Goal: Information Seeking & Learning: Learn about a topic

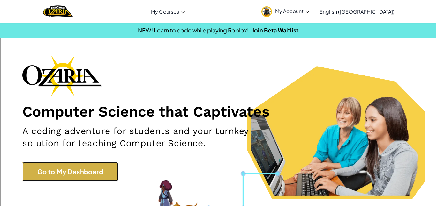
click at [91, 175] on link "Go to My Dashboard" at bounding box center [70, 171] width 96 height 19
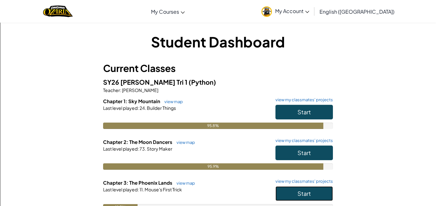
click at [312, 197] on button "Start" at bounding box center [303, 194] width 57 height 15
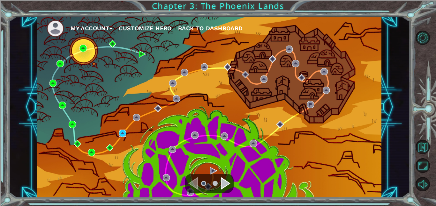
click at [123, 136] on img at bounding box center [122, 133] width 7 height 7
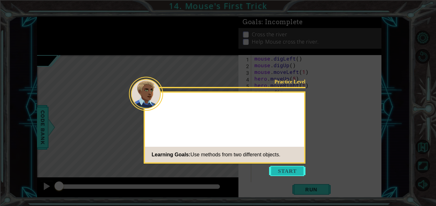
click at [288, 170] on button "Start" at bounding box center [287, 171] width 36 height 10
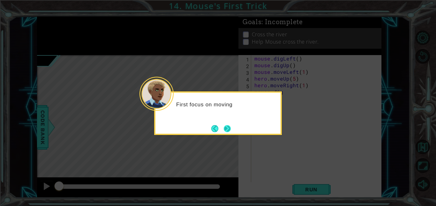
click at [230, 132] on button "Next" at bounding box center [226, 128] width 7 height 7
click at [230, 132] on icon at bounding box center [218, 103] width 436 height 206
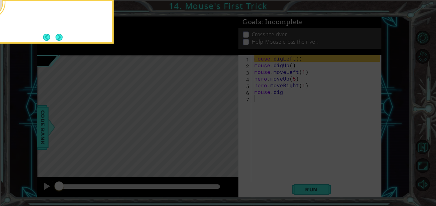
click at [230, 132] on icon at bounding box center [218, 103] width 436 height 206
click at [58, 34] on button "Next" at bounding box center [59, 36] width 7 height 7
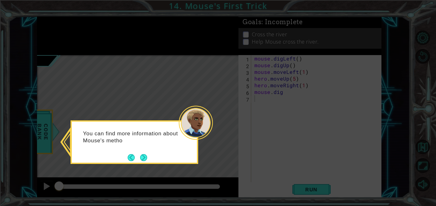
click at [150, 155] on div "You can find more information about Mouse's metho" at bounding box center [134, 140] width 125 height 32
click at [146, 156] on button "Next" at bounding box center [143, 158] width 7 height 7
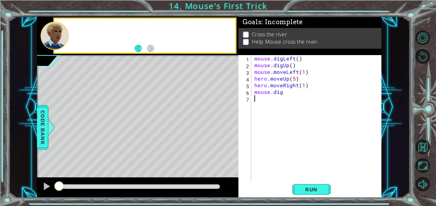
click at [146, 156] on div "Level Map" at bounding box center [184, 149] width 295 height 188
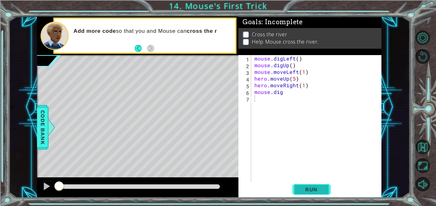
click at [304, 183] on button "Run" at bounding box center [311, 189] width 38 height 14
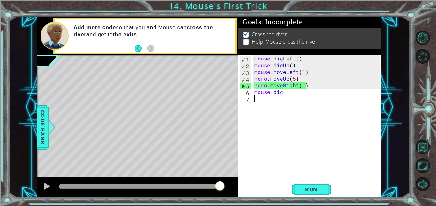
drag, startPoint x: 64, startPoint y: 185, endPoint x: 244, endPoint y: 182, distance: 179.9
click at [244, 182] on div "1 ההההההההההההההההההההההההההההההההההההההההההההההההההההההההההההההההההההההההההההה…" at bounding box center [209, 108] width 344 height 182
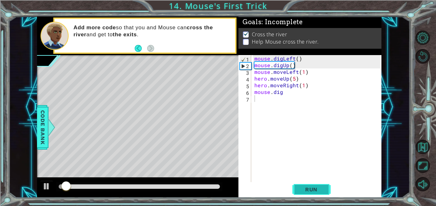
click at [321, 193] on button "Run" at bounding box center [311, 189] width 38 height 14
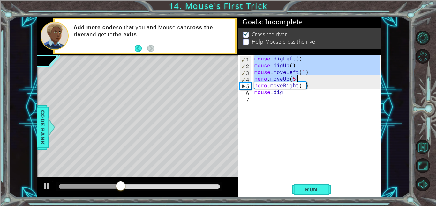
drag, startPoint x: 254, startPoint y: 58, endPoint x: 301, endPoint y: 76, distance: 50.6
click at [301, 76] on div "mouse . digLeft ( ) mouse . digUp ( ) mouse . moveLeft ( 1 ) hero . moveUp ( 5 …" at bounding box center [318, 125] width 130 height 141
click at [262, 70] on div "mouse . digLeft ( ) mouse . digUp ( ) mouse . moveLeft ( 1 ) hero . moveUp ( 5 …" at bounding box center [316, 118] width 127 height 127
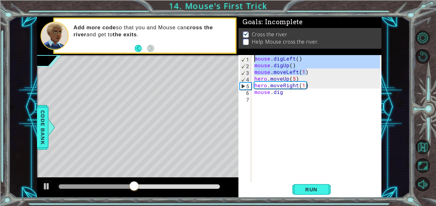
drag, startPoint x: 308, startPoint y: 72, endPoint x: 249, endPoint y: 59, distance: 61.0
click at [249, 59] on div "mouse.moveLeft(1) 1 2 3 4 5 6 7 mouse . digLeft ( ) mouse . digUp ( ) mouse . m…" at bounding box center [309, 118] width 142 height 127
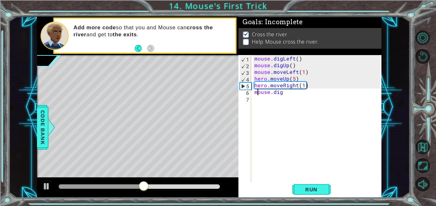
click at [258, 93] on div "mouse . digLeft ( ) mouse . digUp ( ) mouse . moveLeft ( 1 ) hero . moveUp ( 5 …" at bounding box center [318, 125] width 130 height 141
type textarea "mouse.dig"
click at [258, 97] on div "mouse . digLeft ( ) mouse . digUp ( ) mouse . moveLeft ( 1 ) hero . moveUp ( 5 …" at bounding box center [318, 125] width 130 height 141
click at [285, 92] on div "mouse . digLeft ( ) mouse . digUp ( ) mouse . moveLeft ( 1 ) hero . moveUp ( 5 …" at bounding box center [318, 125] width 130 height 141
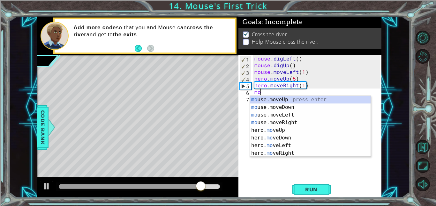
type textarea "m"
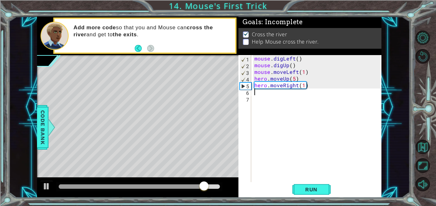
paste textarea "mouse.moveLeft(1)"
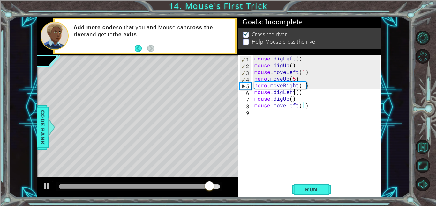
click at [293, 92] on div "mouse . digLeft ( ) mouse . digUp ( ) mouse . moveLeft ( 1 ) hero . moveUp ( 5 …" at bounding box center [318, 125] width 130 height 141
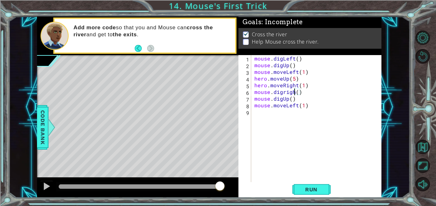
scroll to position [0, 3]
click at [298, 107] on div "mouse . digLeft ( ) mouse . digUp ( ) mouse . moveLeft ( 1 ) hero . moveUp ( 5 …" at bounding box center [318, 125] width 130 height 141
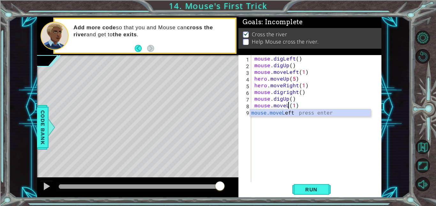
scroll to position [0, 2]
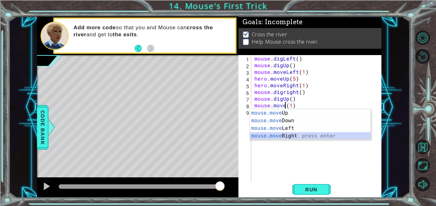
click at [343, 135] on div "mouse.move Up press enter mouse.move Down press enter mouse.move Left press ent…" at bounding box center [310, 132] width 121 height 46
type textarea "mouse.moveRight(1)(1)"
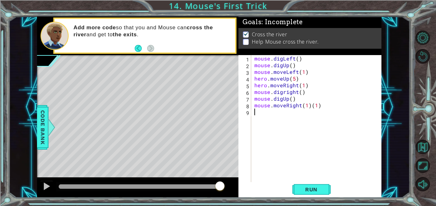
click at [330, 111] on div "mouse . digLeft ( ) mouse . digUp ( ) mouse . moveLeft ( 1 ) hero . moveUp ( 5 …" at bounding box center [318, 125] width 130 height 141
click at [324, 106] on div "mouse . digLeft ( ) mouse . digUp ( ) mouse . moveLeft ( 1 ) hero . moveUp ( 5 …" at bounding box center [318, 125] width 130 height 141
click at [322, 192] on span "Run" at bounding box center [311, 190] width 25 height 6
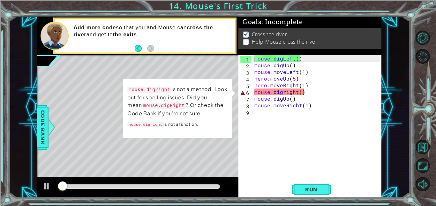
click at [310, 95] on div "mouse . digLeft ( ) mouse . digUp ( ) mouse . moveLeft ( 1 ) hero . moveUp ( 5 …" at bounding box center [318, 125] width 130 height 141
type textarea "mouse.digright()"
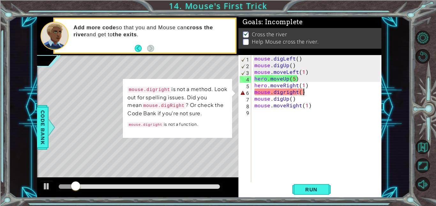
click at [164, 106] on code "mouse.digRight" at bounding box center [164, 106] width 44 height 6
drag, startPoint x: 306, startPoint y: 91, endPoint x: 254, endPoint y: 93, distance: 52.0
click at [254, 93] on div "mouse . digLeft ( ) mouse . digUp ( ) mouse . moveLeft ( 1 ) hero . moveUp ( 5 …" at bounding box center [318, 125] width 130 height 141
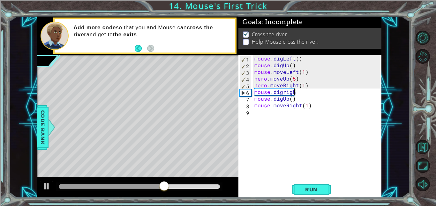
scroll to position [0, 2]
click at [318, 194] on button "Run" at bounding box center [311, 189] width 38 height 14
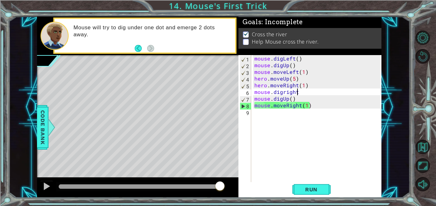
drag, startPoint x: 66, startPoint y: 185, endPoint x: 237, endPoint y: 190, distance: 170.7
click at [237, 190] on div at bounding box center [137, 188] width 201 height 20
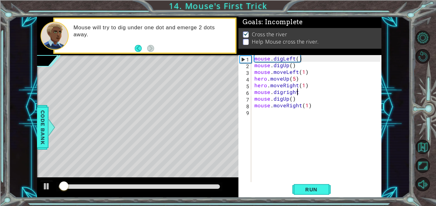
click at [196, 188] on div at bounding box center [139, 187] width 161 height 4
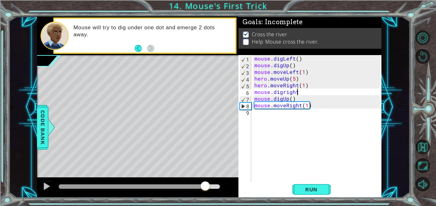
drag, startPoint x: 198, startPoint y: 186, endPoint x: 206, endPoint y: 189, distance: 7.9
click at [206, 189] on div at bounding box center [204, 186] width 11 height 11
click at [45, 184] on div at bounding box center [46, 186] width 8 height 8
click at [300, 107] on div "mouse . digLeft ( ) mouse . digUp ( ) mouse . moveLeft ( 1 ) hero . moveUp ( 5 …" at bounding box center [318, 125] width 130 height 141
type textarea "mouse.moveRight(1)"
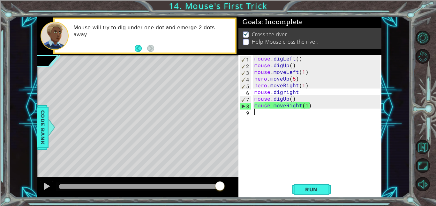
click at [274, 112] on div "mouse . digLeft ( ) mouse . digUp ( ) mouse . moveLeft ( 1 ) hero . moveUp ( 5 …" at bounding box center [318, 125] width 130 height 141
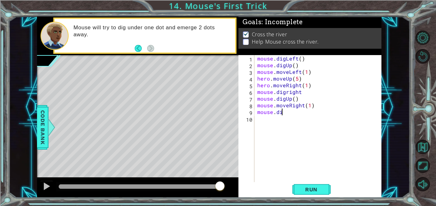
scroll to position [0, 1]
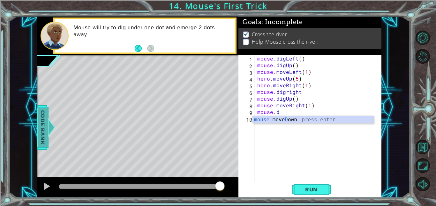
type textarea "mouse.d"
click at [40, 133] on span "Code Bank" at bounding box center [43, 127] width 10 height 39
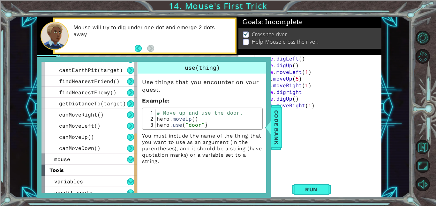
scroll to position [192, 0]
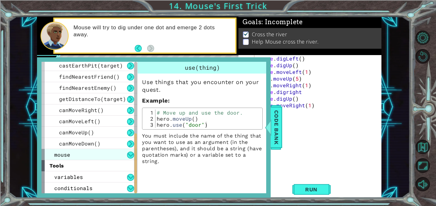
click at [83, 156] on div "mouse" at bounding box center [89, 154] width 96 height 11
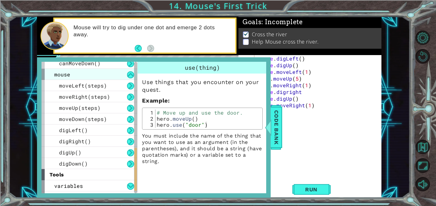
scroll to position [273, 0]
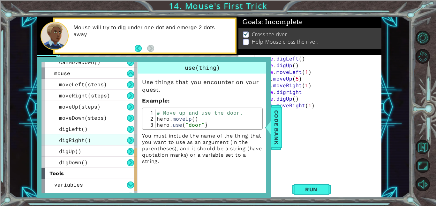
click at [81, 142] on span "digRight()" at bounding box center [75, 140] width 32 height 7
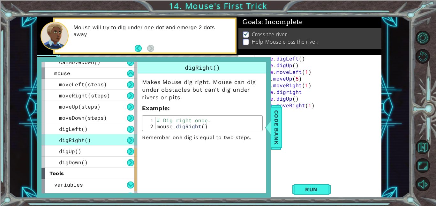
type textarea "mouse.digRight()"
drag, startPoint x: 205, startPoint y: 125, endPoint x: 156, endPoint y: 128, distance: 48.9
click at [156, 128] on div "# Dig right once. mouse . digRight ( )" at bounding box center [207, 129] width 105 height 24
click at [279, 136] on span "Code Bank" at bounding box center [276, 127] width 10 height 39
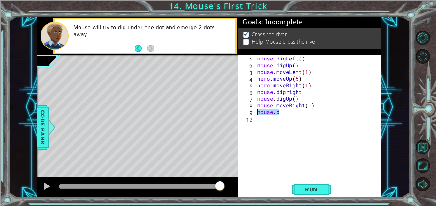
drag, startPoint x: 281, startPoint y: 114, endPoint x: 256, endPoint y: 113, distance: 24.3
click at [256, 113] on div "mouse . digLeft ( ) mouse . digUp ( ) mouse . moveLeft ( 1 ) hero . moveUp ( 5 …" at bounding box center [319, 125] width 127 height 141
paste textarea "mouse.digRight()"
type textarea "mouse.digRight()"
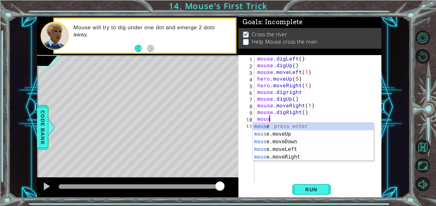
scroll to position [0, 1]
click at [269, 156] on div "mouse press enter mouse .moveUp press enter mouse .moveDown press enter mouse .…" at bounding box center [313, 150] width 121 height 54
type textarea "mouse.moveRight(1)"
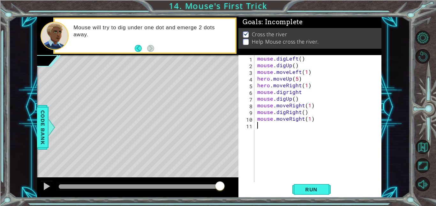
click at [258, 130] on div "mouse . digLeft ( ) mouse . digUp ( ) mouse . moveLeft ( 1 ) hero . moveUp ( 5 …" at bounding box center [319, 125] width 127 height 141
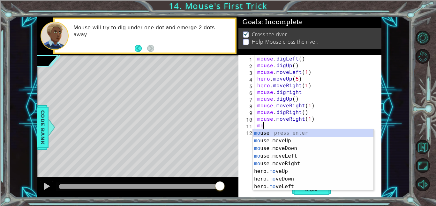
type textarea "m"
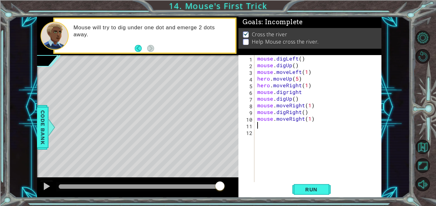
paste textarea "mouse.digRight()"
click at [323, 191] on span "Run" at bounding box center [311, 190] width 25 height 6
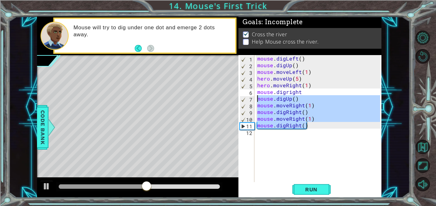
drag, startPoint x: 313, startPoint y: 127, endPoint x: 255, endPoint y: 102, distance: 63.2
click at [255, 102] on div "mouse.digRight() 1 2 3 4 5 6 7 8 9 10 11 12 mouse . digLeft ( ) mouse . digUp (…" at bounding box center [309, 118] width 142 height 127
type textarea "mouse.digUp() mouse.moveRight(1)"
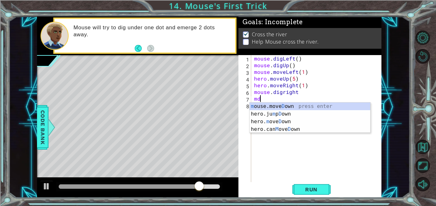
type textarea "mdu"
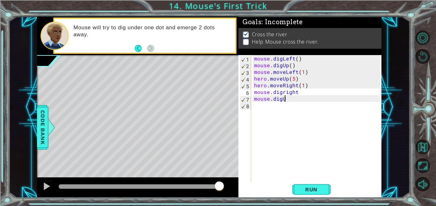
scroll to position [0, 2]
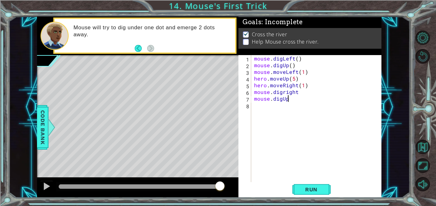
click at [284, 91] on div "mouse . digLeft ( ) mouse . digUp ( ) mouse . moveLeft ( 1 ) hero . moveUp ( 5 …" at bounding box center [318, 125] width 130 height 141
click at [288, 101] on div "mouse . digLeft ( ) mouse . digUp ( ) mouse . moveLeft ( 1 ) hero . moveUp ( 5 …" at bounding box center [318, 125] width 130 height 141
type textarea "mouse.digUp"
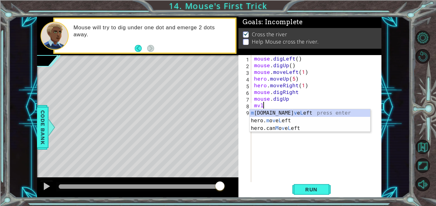
type textarea "mouse.moveLeft(1)"
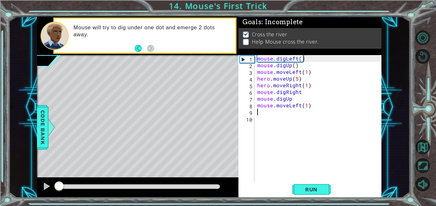
drag, startPoint x: 218, startPoint y: 185, endPoint x: 56, endPoint y: 202, distance: 162.9
click at [56, 202] on div "1 ההההההההההההההההההההההההההההההההההההההההההההההההההההההההההההההההההההההההההההה…" at bounding box center [218, 103] width 436 height 206
click at [45, 187] on div at bounding box center [46, 186] width 8 height 8
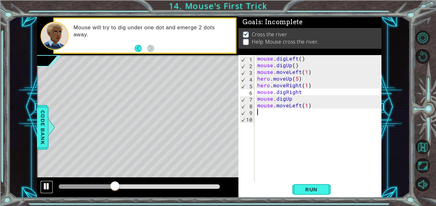
click at [49, 184] on div at bounding box center [46, 186] width 8 height 8
click at [290, 99] on div "mouse . digLeft ( ) mouse . digUp ( ) mouse . moveLeft ( 1 ) hero . moveUp ( 5 …" at bounding box center [319, 125] width 127 height 141
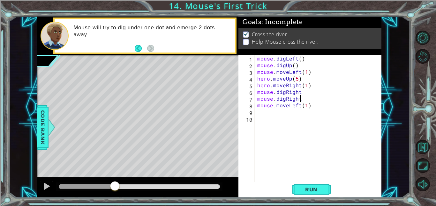
scroll to position [0, 2]
click at [301, 92] on div "mouse . digLeft ( ) mouse . digUp ( ) mouse . moveLeft ( 1 ) hero . moveUp ( 5 …" at bounding box center [319, 125] width 127 height 141
click at [310, 107] on div "mouse . digLeft ( ) mouse . digUp ( ) mouse . moveLeft ( 1 ) hero . moveUp ( 5 …" at bounding box center [319, 125] width 127 height 141
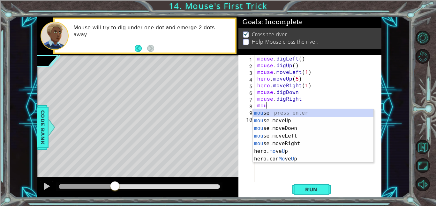
scroll to position [0, 0]
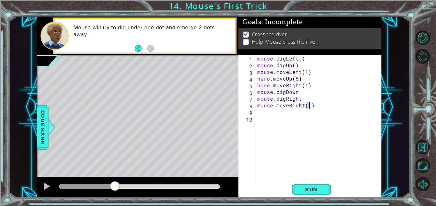
type textarea "mouse.moveRight(3)"
type textarea "mouse.moveUp(5)"
click at [299, 188] on span "Run" at bounding box center [311, 190] width 25 height 6
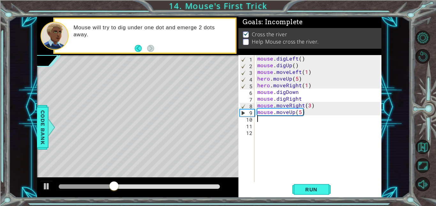
click at [298, 93] on div "mouse . digLeft ( ) mouse . digUp ( ) mouse . moveLeft ( 1 ) hero . moveUp ( 5 …" at bounding box center [319, 125] width 127 height 141
click at [303, 99] on div "mouse . digLeft ( ) mouse . digUp ( ) mouse . moveLeft ( 1 ) hero . moveUp ( 5 …" at bounding box center [319, 125] width 127 height 141
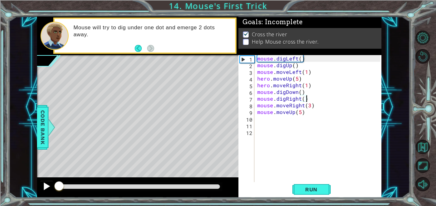
drag, startPoint x: 137, startPoint y: 183, endPoint x: 47, endPoint y: 187, distance: 90.0
click at [47, 187] on div at bounding box center [137, 188] width 201 height 20
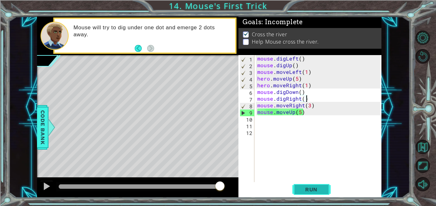
click at [302, 191] on span "Run" at bounding box center [311, 190] width 25 height 6
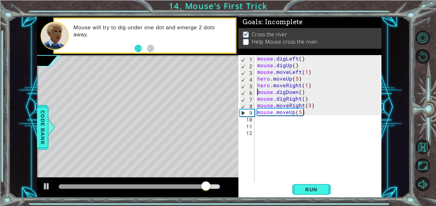
click at [257, 94] on div "mouse . digLeft ( ) mouse . digUp ( ) mouse . moveLeft ( 1 ) hero . moveUp ( 5 …" at bounding box center [319, 125] width 127 height 141
type textarea "mouse.digDown()"
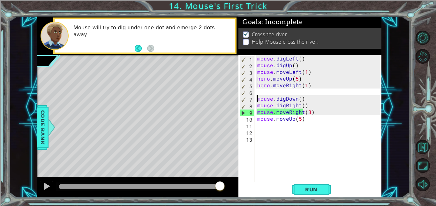
click at [264, 90] on div "mouse . digLeft ( ) mouse . digUp ( ) mouse . moveLeft ( 1 ) hero . moveUp ( 5 …" at bounding box center [319, 125] width 127 height 141
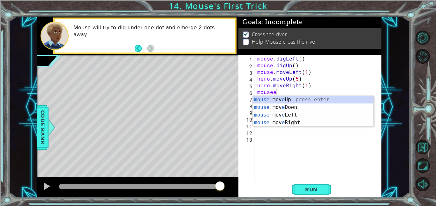
scroll to position [0, 1]
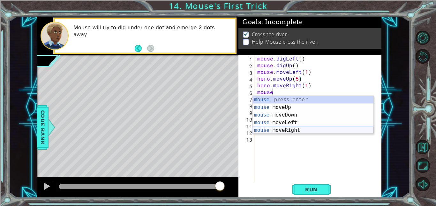
click at [265, 133] on div "mouse press enter mouse .moveUp press enter mouse .moveDown press enter mouse .…" at bounding box center [313, 123] width 121 height 54
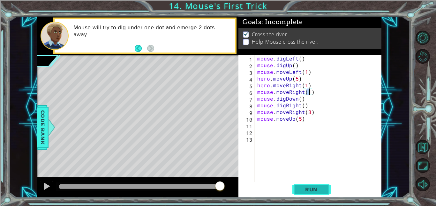
type textarea "mouse.moveRight(1)"
click at [307, 192] on span "Run" at bounding box center [311, 190] width 25 height 6
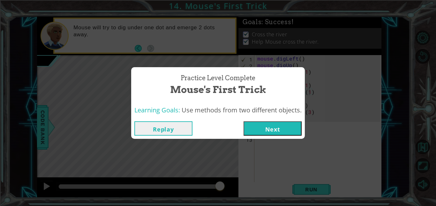
click at [266, 133] on button "Next" at bounding box center [272, 129] width 58 height 14
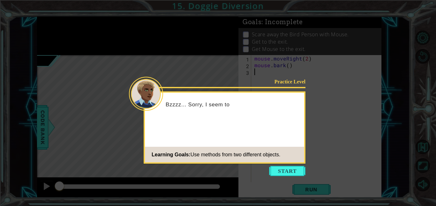
click at [266, 99] on div "Bzzzz... Sorry, I seem to" at bounding box center [224, 107] width 159 height 25
click at [280, 169] on button "Start" at bounding box center [287, 171] width 36 height 10
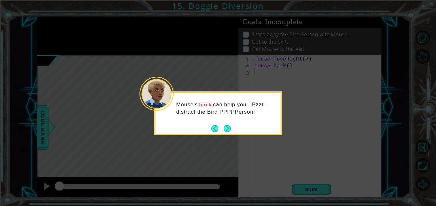
click at [233, 130] on div "Mouse's bark can help you - Bzzt - distract the Bird PPPPPerson!" at bounding box center [218, 114] width 128 height 44
click at [227, 131] on button "Next" at bounding box center [226, 128] width 7 height 7
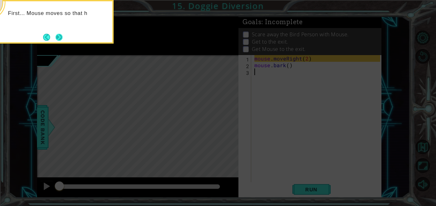
click at [63, 38] on button "Next" at bounding box center [58, 36] width 7 height 7
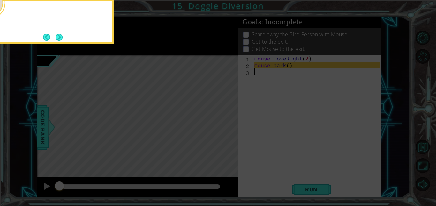
click at [64, 38] on div at bounding box center [50, 22] width 128 height 44
click at [59, 38] on button "Next" at bounding box center [59, 37] width 8 height 8
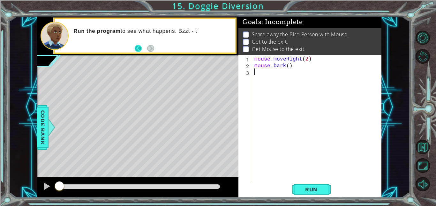
click at [142, 49] on button "Back" at bounding box center [141, 48] width 12 height 7
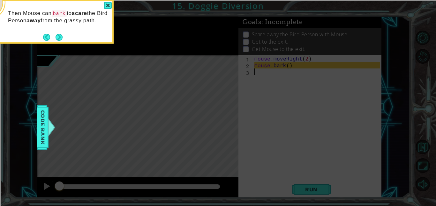
click at [142, 49] on icon at bounding box center [218, 103] width 436 height 206
click at [57, 35] on button "Next" at bounding box center [59, 37] width 8 height 8
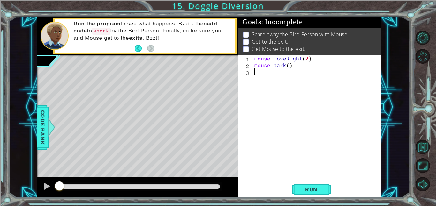
click at [57, 35] on div at bounding box center [55, 36] width 28 height 28
type textarea "mouse.bark()"
click at [263, 68] on div "mouse . moveRight ( 2 ) mouse . bark ( )" at bounding box center [318, 125] width 130 height 141
click at [262, 78] on div "mouse . moveRight ( 2 ) mouse . bark ( )" at bounding box center [318, 125] width 130 height 141
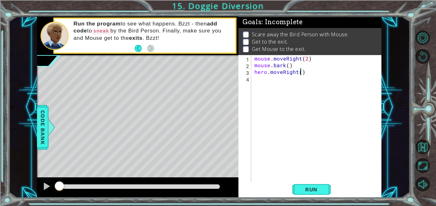
type textarea "hero.moveRight(4)"
click at [262, 78] on div "mouse . moveRight ( 2 ) mouse . bark ( ) hero . moveRight ( 4 )" at bounding box center [318, 125] width 130 height 141
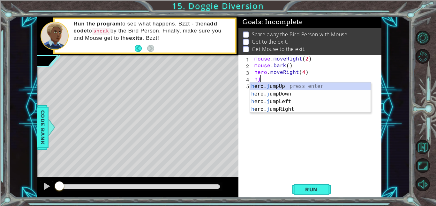
type textarea "hju"
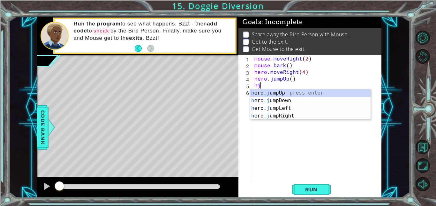
type textarea "hjr"
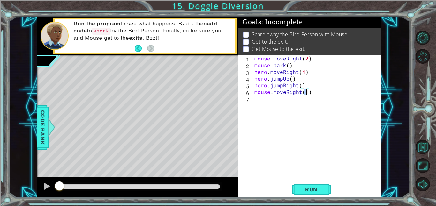
type textarea "mouse.moveRight(2)"
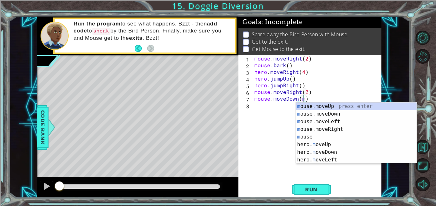
scroll to position [0, 3]
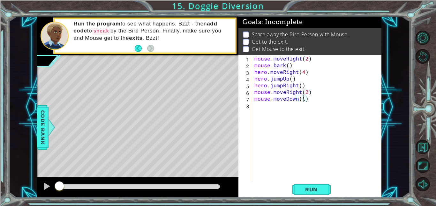
type textarea "mouse.moveDown()"
type textarea "mouse.moveRight(3)"
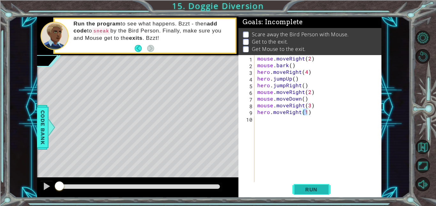
click at [308, 197] on button "Run" at bounding box center [311, 189] width 38 height 14
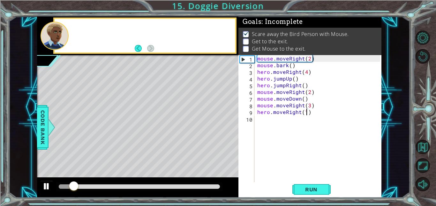
scroll to position [1, 0]
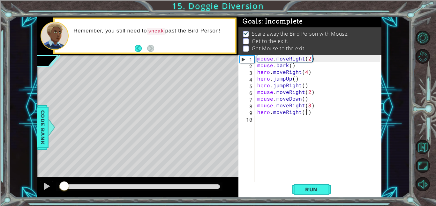
drag, startPoint x: 91, startPoint y: 188, endPoint x: 62, endPoint y: 183, distance: 29.5
click at [62, 185] on div at bounding box center [61, 187] width 5 height 4
click at [108, 178] on div at bounding box center [137, 188] width 201 height 20
click at [45, 187] on div at bounding box center [46, 186] width 8 height 8
click at [284, 73] on div "mouse . moveRight ( 2 ) mouse . bark ( ) hero . moveRight ( 4 ) hero . jumpUp (…" at bounding box center [319, 125] width 127 height 141
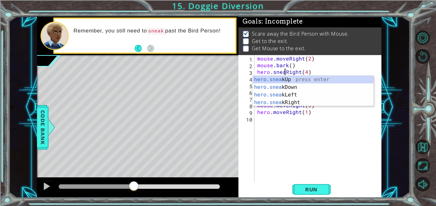
type textarea "hero.sneakRight(4)"
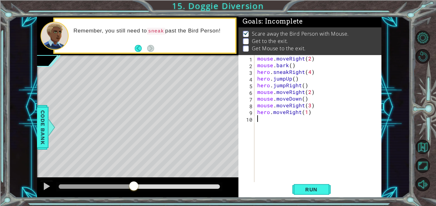
click at [311, 177] on div "mouse . moveRight ( 2 ) mouse . bark ( ) hero . sneakRight ( 4 ) hero . jumpUp …" at bounding box center [319, 125] width 127 height 141
click at [312, 196] on button "Run" at bounding box center [311, 189] width 38 height 14
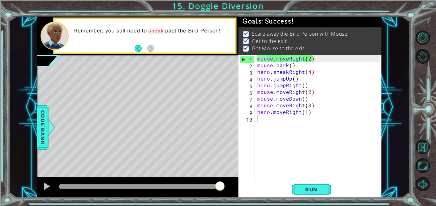
drag, startPoint x: 71, startPoint y: 187, endPoint x: 226, endPoint y: 202, distance: 155.4
click at [226, 202] on body "1 ההההההההההההההההההההההההההההההההההההההההההההההההההההההההההההההההההההההההההההה…" at bounding box center [218, 103] width 436 height 206
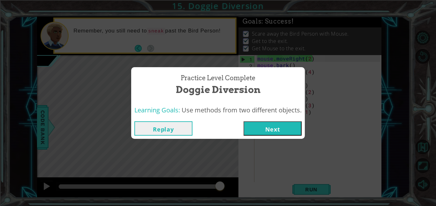
click at [275, 124] on button "Next" at bounding box center [272, 129] width 58 height 14
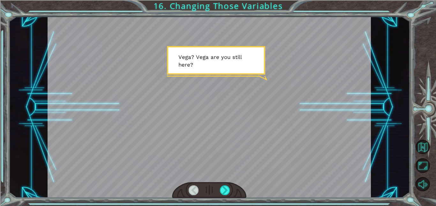
click at [219, 190] on div at bounding box center [209, 190] width 74 height 16
click at [222, 190] on div at bounding box center [225, 191] width 10 height 10
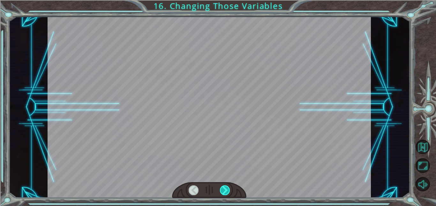
click at [222, 190] on div at bounding box center [225, 191] width 10 height 10
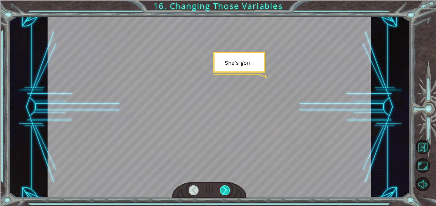
click at [222, 190] on div at bounding box center [225, 191] width 10 height 10
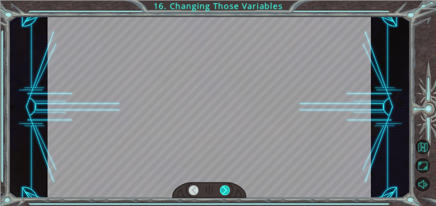
click at [222, 190] on div at bounding box center [225, 191] width 10 height 10
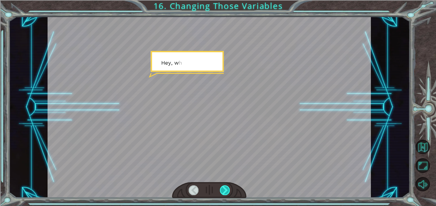
click at [222, 190] on div at bounding box center [225, 191] width 10 height 10
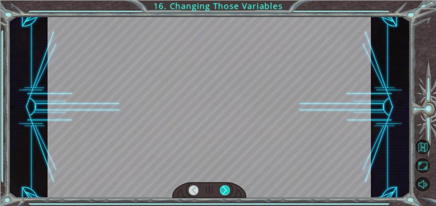
click at [222, 190] on div at bounding box center [225, 191] width 10 height 10
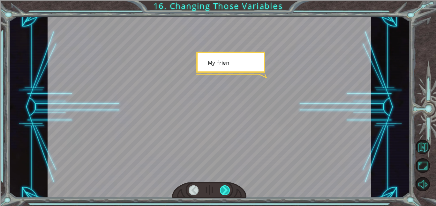
click at [222, 190] on div at bounding box center [225, 191] width 10 height 10
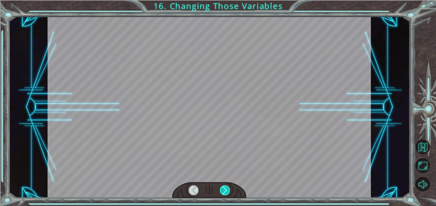
click at [222, 190] on div at bounding box center [225, 191] width 10 height 10
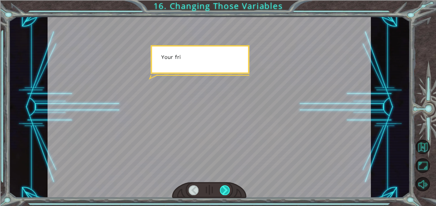
click at [222, 190] on div at bounding box center [225, 191] width 10 height 10
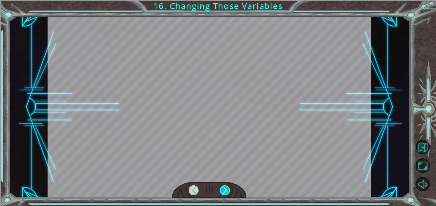
click at [222, 190] on div at bounding box center [225, 191] width 10 height 10
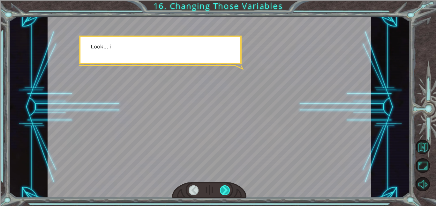
click at [222, 190] on div at bounding box center [225, 191] width 10 height 10
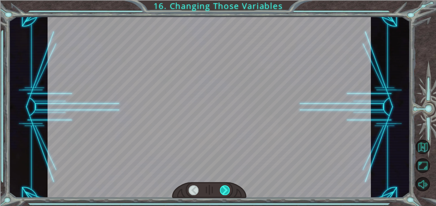
click at [222, 190] on div at bounding box center [225, 191] width 10 height 10
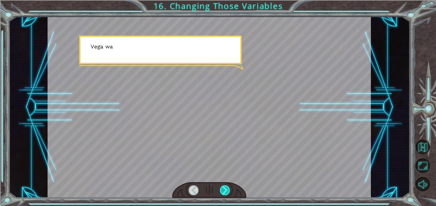
click at [222, 190] on div at bounding box center [225, 191] width 10 height 10
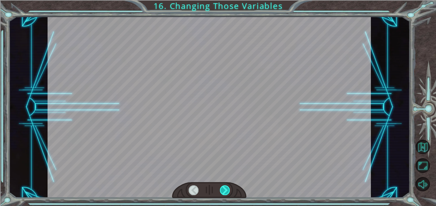
click at [222, 190] on div at bounding box center [225, 191] width 10 height 10
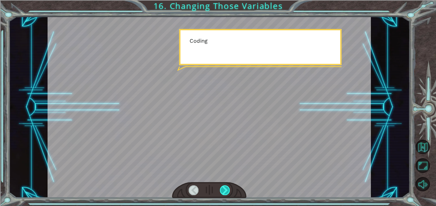
click at [222, 190] on div at bounding box center [225, 191] width 10 height 10
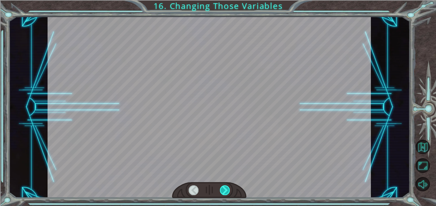
click at [222, 190] on div at bounding box center [225, 191] width 10 height 10
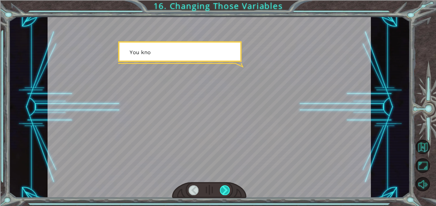
click at [222, 190] on div at bounding box center [225, 191] width 10 height 10
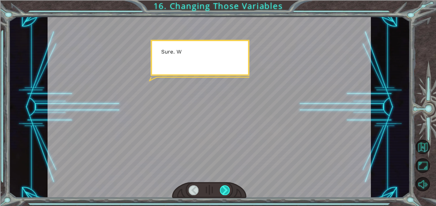
click at [222, 190] on div at bounding box center [225, 191] width 10 height 10
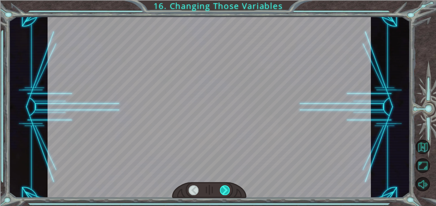
click at [222, 190] on div at bounding box center [225, 191] width 10 height 10
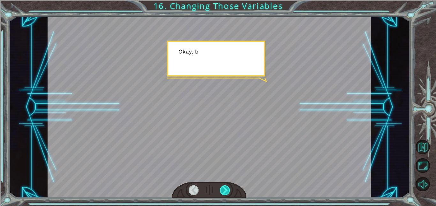
click at [222, 190] on div at bounding box center [225, 191] width 10 height 10
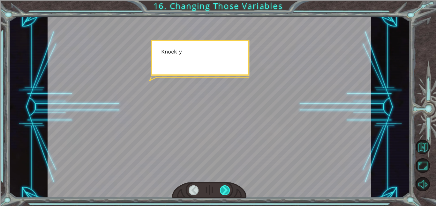
click at [222, 190] on div at bounding box center [225, 191] width 10 height 10
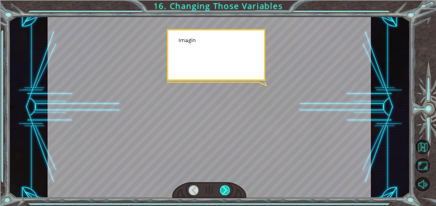
click at [222, 190] on div at bounding box center [225, 191] width 10 height 10
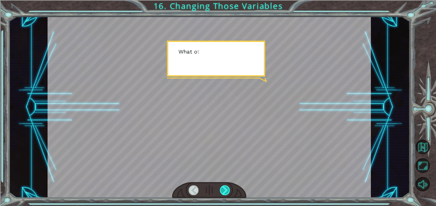
click at [222, 190] on div at bounding box center [225, 191] width 10 height 10
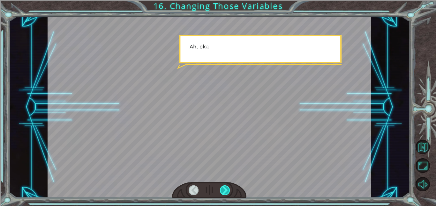
click at [222, 190] on div at bounding box center [225, 191] width 10 height 10
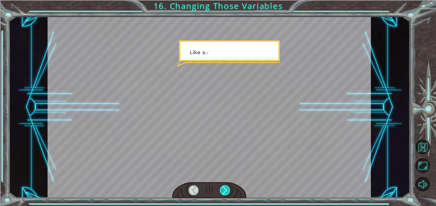
click at [222, 190] on div at bounding box center [225, 191] width 10 height 10
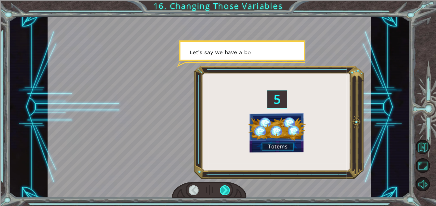
click at [222, 190] on div at bounding box center [225, 191] width 10 height 10
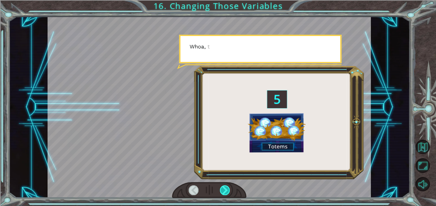
click at [222, 190] on div at bounding box center [225, 191] width 10 height 10
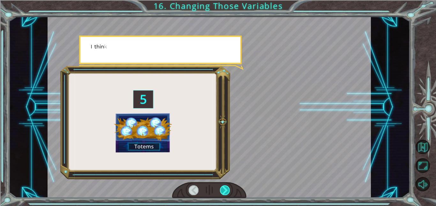
click at [222, 190] on div at bounding box center [225, 191] width 10 height 10
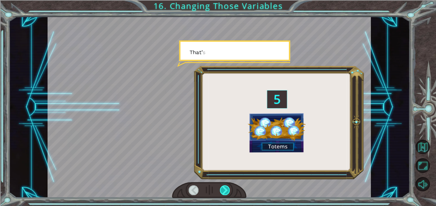
click at [222, 190] on div at bounding box center [225, 191] width 10 height 10
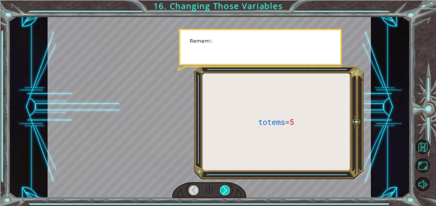
click at [222, 190] on div at bounding box center [225, 191] width 10 height 10
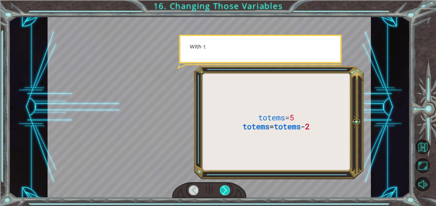
click at [222, 190] on div at bounding box center [225, 191] width 10 height 10
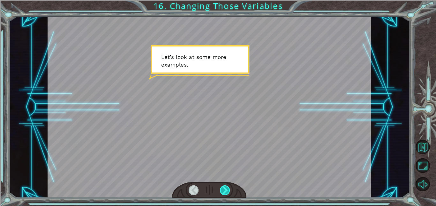
click at [228, 192] on div at bounding box center [225, 191] width 10 height 10
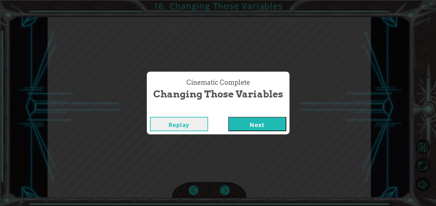
click at [258, 129] on button "Next" at bounding box center [257, 124] width 58 height 14
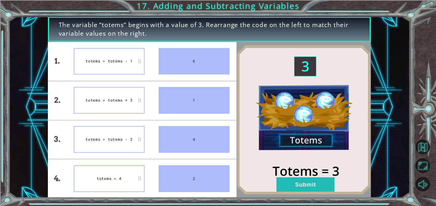
drag, startPoint x: 200, startPoint y: 98, endPoint x: 181, endPoint y: 44, distance: 58.0
click at [181, 44] on ul "6 1 4 2" at bounding box center [194, 120] width 85 height 156
click at [316, 186] on button "Submit" at bounding box center [305, 185] width 58 height 14
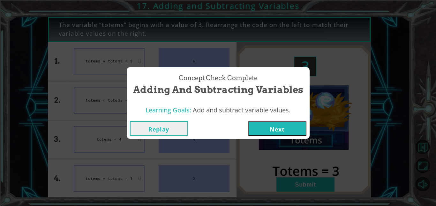
click at [290, 123] on button "Next" at bounding box center [277, 129] width 58 height 14
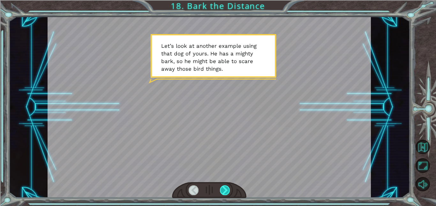
click at [221, 193] on div at bounding box center [225, 191] width 10 height 10
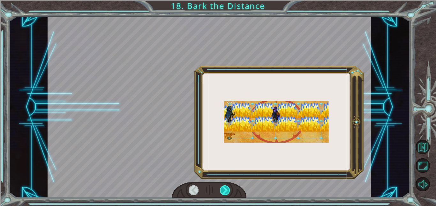
click at [221, 193] on div at bounding box center [225, 191] width 10 height 10
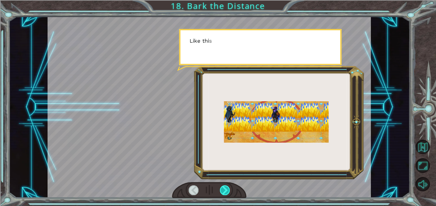
click at [221, 193] on div at bounding box center [225, 191] width 10 height 10
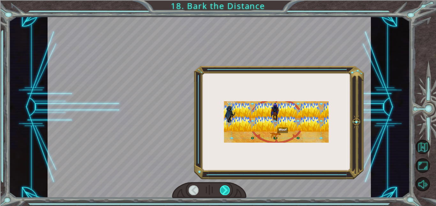
click at [221, 193] on div at bounding box center [225, 191] width 10 height 10
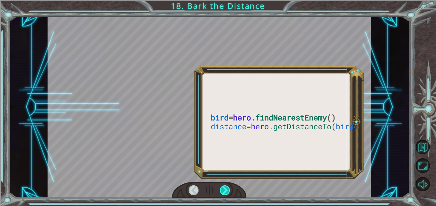
click at [221, 193] on div at bounding box center [225, 191] width 10 height 10
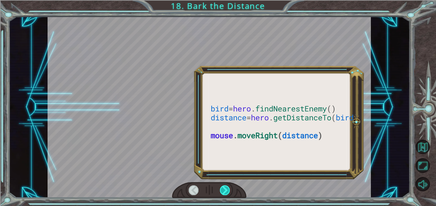
click at [221, 193] on div at bounding box center [225, 191] width 10 height 10
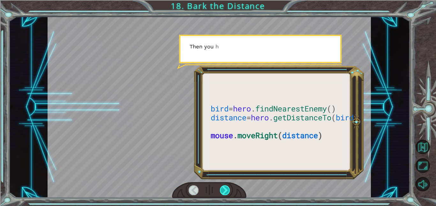
click at [221, 193] on div at bounding box center [225, 191] width 10 height 10
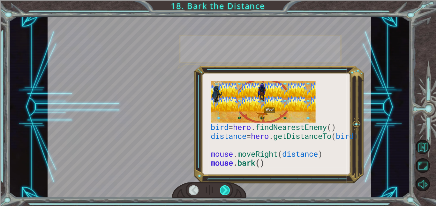
click at [221, 193] on div at bounding box center [225, 191] width 10 height 10
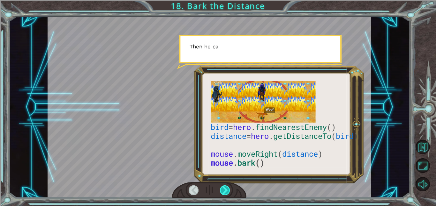
click at [221, 193] on div at bounding box center [225, 191] width 10 height 10
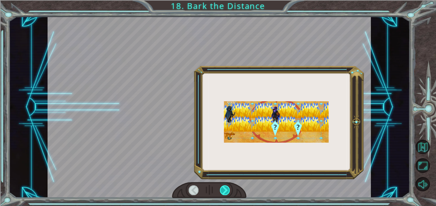
click at [221, 193] on div at bounding box center [225, 191] width 10 height 10
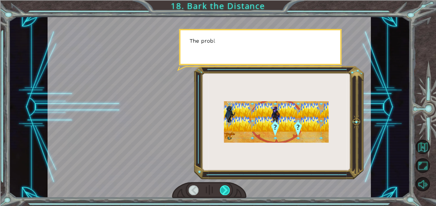
click at [221, 193] on div at bounding box center [225, 191] width 10 height 10
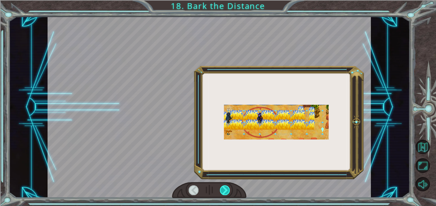
click at [221, 193] on div at bounding box center [225, 191] width 10 height 10
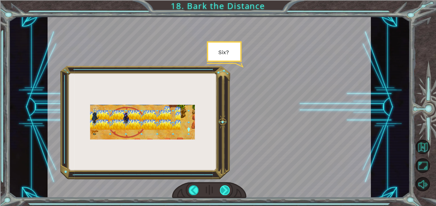
click at [221, 193] on div at bounding box center [225, 191] width 10 height 10
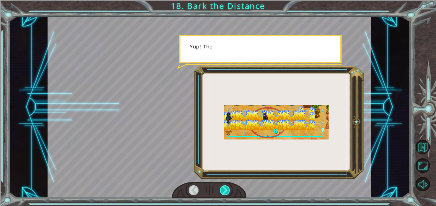
click at [221, 193] on div at bounding box center [225, 191] width 10 height 10
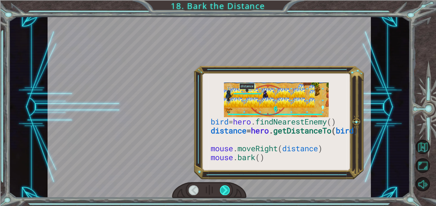
click at [221, 193] on div at bounding box center [225, 191] width 10 height 10
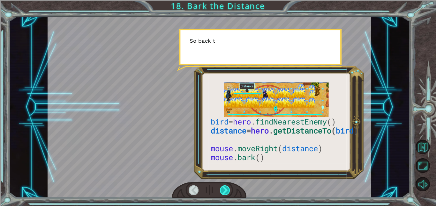
click at [221, 193] on div at bounding box center [225, 191] width 10 height 10
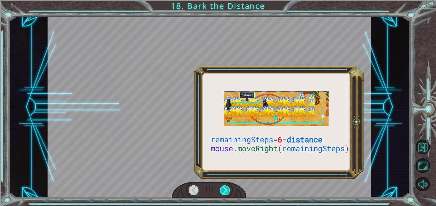
click at [221, 193] on div at bounding box center [225, 191] width 10 height 10
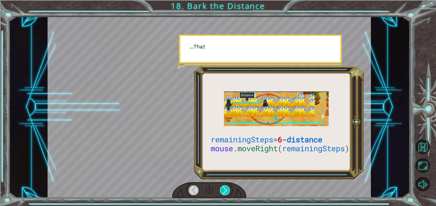
click at [221, 193] on div at bounding box center [225, 191] width 10 height 10
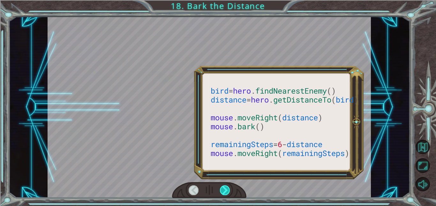
click at [221, 193] on div at bounding box center [225, 191] width 10 height 10
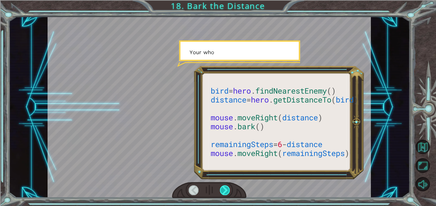
click at [221, 193] on div at bounding box center [225, 191] width 10 height 10
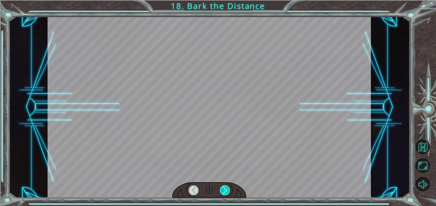
click at [221, 193] on div at bounding box center [225, 191] width 10 height 10
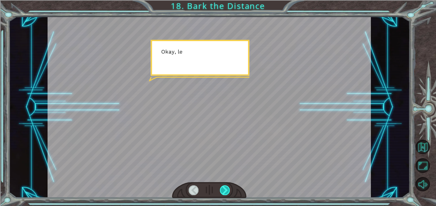
click at [221, 193] on div at bounding box center [225, 191] width 10 height 10
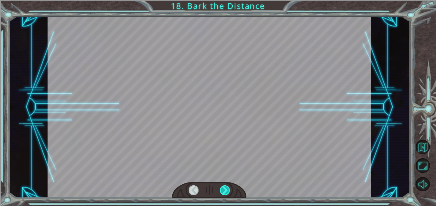
click at [221, 193] on div at bounding box center [225, 191] width 10 height 10
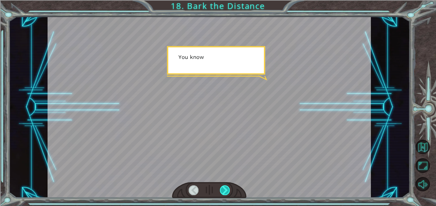
click at [221, 193] on div at bounding box center [225, 191] width 10 height 10
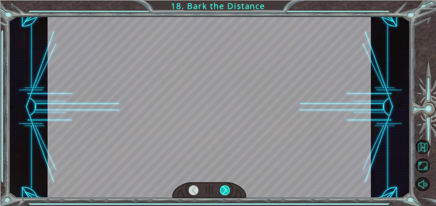
click at [221, 193] on div at bounding box center [225, 191] width 10 height 10
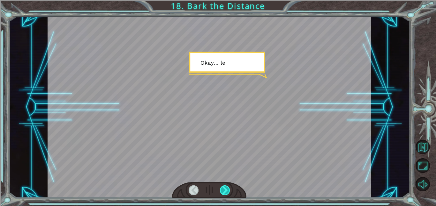
click at [221, 193] on div at bounding box center [225, 191] width 10 height 10
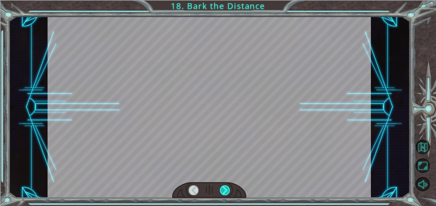
click at [221, 193] on div at bounding box center [225, 191] width 10 height 10
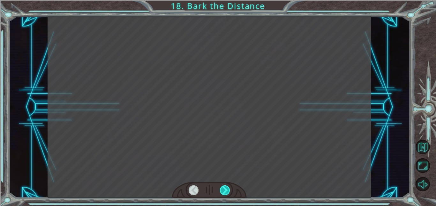
click at [221, 193] on div at bounding box center [225, 191] width 10 height 10
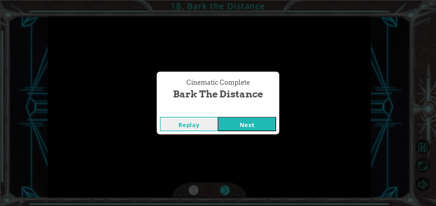
click at [242, 129] on button "Next" at bounding box center [247, 124] width 58 height 14
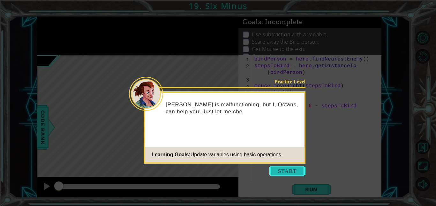
click at [287, 170] on button "Start" at bounding box center [287, 171] width 36 height 10
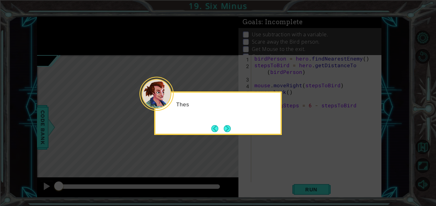
click at [287, 170] on icon at bounding box center [218, 103] width 436 height 206
click at [230, 125] on button "Next" at bounding box center [227, 128] width 7 height 7
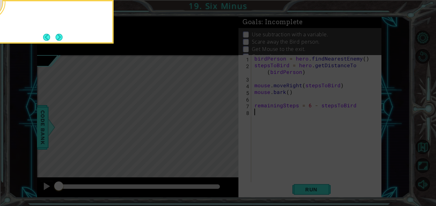
click at [230, 125] on icon at bounding box center [218, 103] width 436 height 206
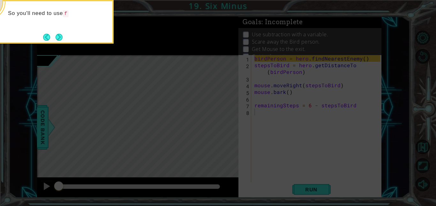
click at [230, 125] on icon at bounding box center [218, 103] width 436 height 206
click at [58, 36] on button "Next" at bounding box center [59, 37] width 7 height 7
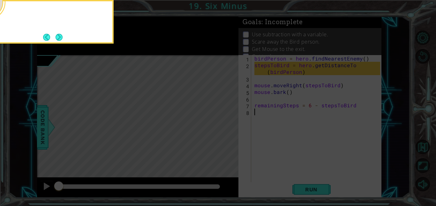
click at [58, 36] on button "Next" at bounding box center [59, 36] width 7 height 7
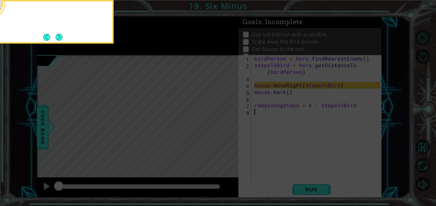
click at [58, 36] on button "Next" at bounding box center [59, 36] width 7 height 7
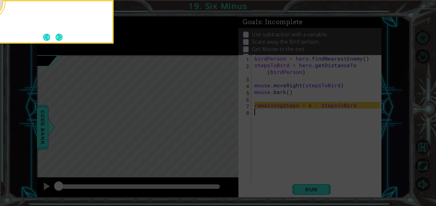
click at [58, 36] on button "Next" at bounding box center [59, 37] width 8 height 8
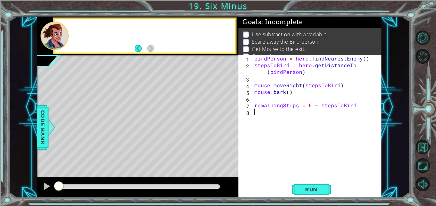
click at [58, 36] on div at bounding box center [55, 36] width 28 height 28
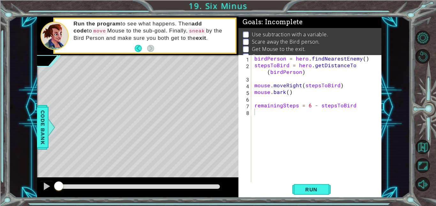
click at [56, 45] on div at bounding box center [55, 36] width 28 height 28
click at [258, 112] on div "birdPerson = hero . findNearestEnemy ( ) stepsToBird = hero . getDistanceTo ( b…" at bounding box center [318, 125] width 130 height 141
type textarea "hero.sneakRight(5)"
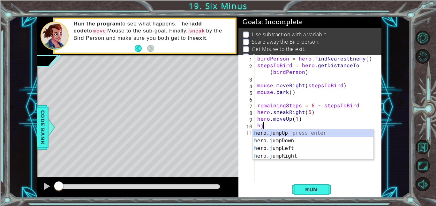
type textarea "hero.moveUp(1)hjr"
type textarea "hero.jumpu"
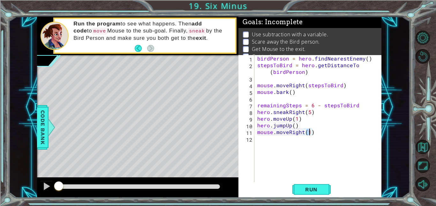
type textarea "mouse.moveRight(6)"
type textarea "mouse.moveUp(5)"
type textarea "mvu"
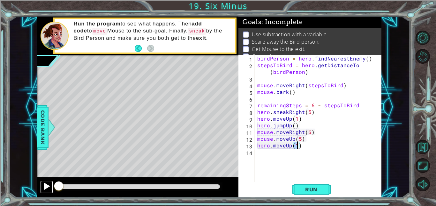
click at [45, 185] on div at bounding box center [46, 186] width 8 height 8
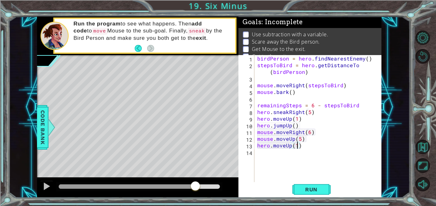
drag, startPoint x: 66, startPoint y: 186, endPoint x: 227, endPoint y: 193, distance: 160.6
click at [227, 193] on div at bounding box center [137, 188] width 201 height 20
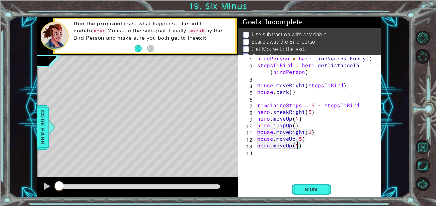
drag, startPoint x: 61, startPoint y: 185, endPoint x: 56, endPoint y: 193, distance: 10.0
click at [56, 193] on div at bounding box center [137, 188] width 201 height 20
click at [46, 188] on div at bounding box center [46, 186] width 8 height 8
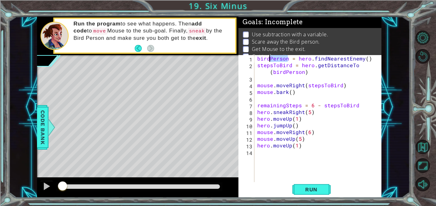
drag, startPoint x: 287, startPoint y: 58, endPoint x: 269, endPoint y: 58, distance: 18.2
click at [269, 58] on div "birdPerson = hero . findNearestEnemy ( ) stepsToBird = hero . getDistanceTo ( b…" at bounding box center [319, 125] width 127 height 141
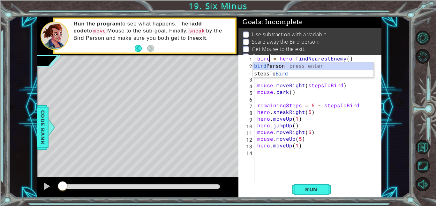
click at [311, 82] on div "bird = hero . findNearestEnemy ( ) stepsToBird = hero . getDistanceTo ( birdPer…" at bounding box center [319, 125] width 127 height 141
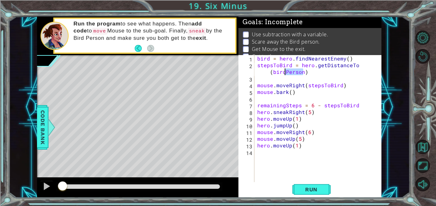
drag, startPoint x: 302, startPoint y: 72, endPoint x: 283, endPoint y: 73, distance: 19.2
click at [283, 73] on div "bird = hero . findNearestEnemy ( ) stepsToBird = hero . getDistanceTo ( birdPer…" at bounding box center [319, 125] width 127 height 141
type textarea "stepsToBird = hero.getDistanceTo(bird)"
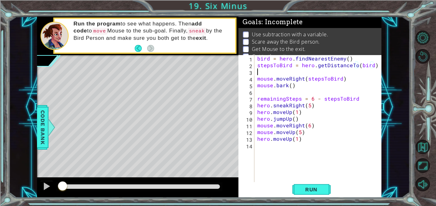
click at [283, 71] on div "bird = hero . findNearestEnemy ( ) stepsToBird = hero . getDistanceTo ( bird ) …" at bounding box center [319, 125] width 127 height 141
drag, startPoint x: 290, startPoint y: 65, endPoint x: 262, endPoint y: 64, distance: 28.1
click at [262, 64] on div "bird = hero . findNearestEnemy ( ) stepsToBird = hero . getDistanceTo ( bird ) …" at bounding box center [319, 125] width 127 height 141
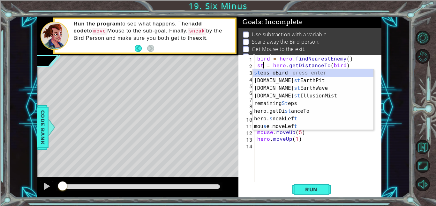
click at [289, 62] on div "bird = hero . findNearestEnemy ( ) st = hero . getDistanceTo ( bird ) mouse . m…" at bounding box center [319, 125] width 127 height 141
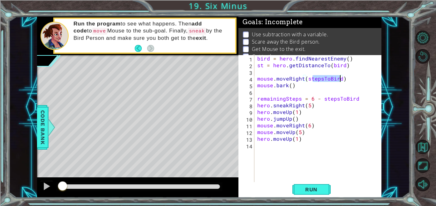
drag, startPoint x: 312, startPoint y: 79, endPoint x: 339, endPoint y: 77, distance: 27.2
click at [339, 77] on div "bird = hero . findNearestEnemy ( ) st = hero . getDistanceTo ( bird ) mouse . m…" at bounding box center [319, 125] width 127 height 141
type textarea "mouse.moveRight(st)"
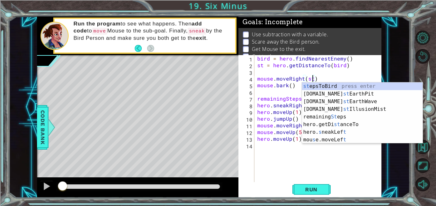
click at [352, 75] on div "bird = hero . findNearestEnemy ( ) st = hero . getDistanceTo ( bird ) mouse . m…" at bounding box center [319, 125] width 127 height 141
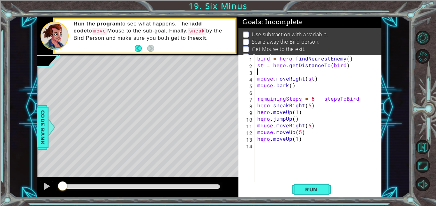
scroll to position [0, 0]
click at [312, 187] on span "Run" at bounding box center [311, 190] width 25 height 6
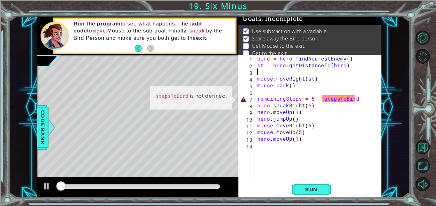
scroll to position [4, 0]
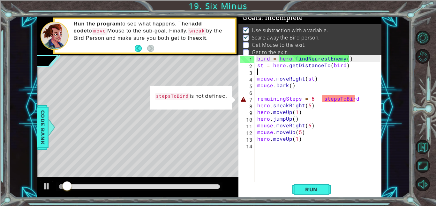
click at [339, 102] on div "bird = hero . findNearestEnemy ( ) st = hero . getDistanceTo ( bird ) mouse . m…" at bounding box center [319, 125] width 127 height 141
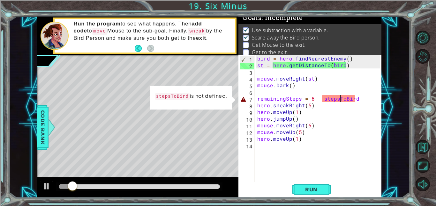
click at [354, 100] on div "bird = hero . findNearestEnemy ( ) st = hero . getDistanceTo ( bird ) mouse . m…" at bounding box center [319, 125] width 127 height 141
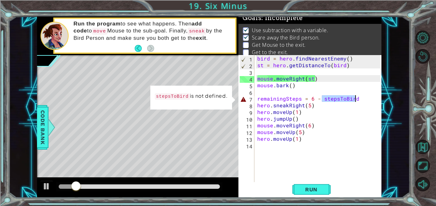
drag, startPoint x: 354, startPoint y: 100, endPoint x: 343, endPoint y: 100, distance: 11.5
click at [343, 100] on div "bird = hero . findNearestEnemy ( ) st = hero . getDistanceTo ( bird ) mouse . m…" at bounding box center [319, 125] width 127 height 141
click at [343, 100] on div "bird = hero . findNearestEnemy ( ) st = hero . getDistanceTo ( bird ) mouse . m…" at bounding box center [318, 118] width 124 height 127
click at [352, 100] on div "bird = hero . findNearestEnemy ( ) st = hero . getDistanceTo ( bird ) mouse . m…" at bounding box center [319, 125] width 127 height 141
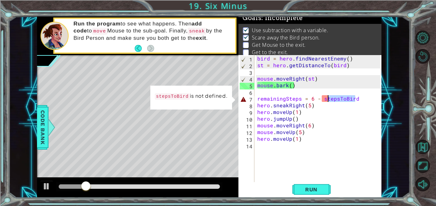
drag, startPoint x: 355, startPoint y: 100, endPoint x: 328, endPoint y: 98, distance: 27.5
click at [328, 98] on div "bird = hero . findNearestEnemy ( ) st = hero . getDistanceTo ( bird ) mouse . m…" at bounding box center [319, 125] width 127 height 141
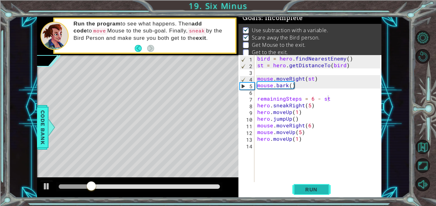
click at [312, 189] on span "Run" at bounding box center [311, 190] width 25 height 6
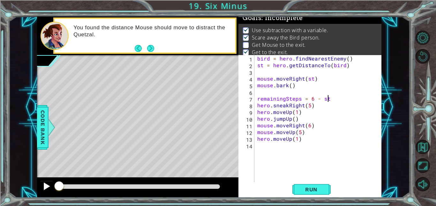
drag, startPoint x: 74, startPoint y: 187, endPoint x: 51, endPoint y: 191, distance: 22.7
click at [51, 191] on div at bounding box center [137, 188] width 201 height 20
click at [46, 187] on div at bounding box center [46, 186] width 8 height 8
click at [308, 126] on div "bird = hero . findNearestEnemy ( ) st = hero . getDistanceTo ( bird ) mouse . m…" at bounding box center [319, 125] width 127 height 141
click at [310, 126] on div "bird = hero . findNearestEnemy ( ) st = hero . getDistanceTo ( bird ) mouse . m…" at bounding box center [319, 125] width 127 height 141
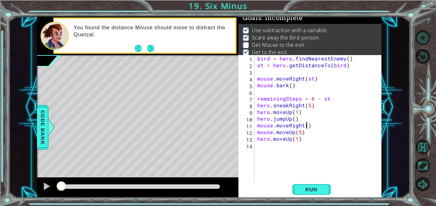
scroll to position [0, 3]
click at [304, 198] on div "1 ההההההההההההההההההההההההההההההההההההההההההההההההההההההההההההההההההההההההההההה…" at bounding box center [218, 103] width 436 height 206
click at [302, 188] on span "Run" at bounding box center [311, 190] width 25 height 6
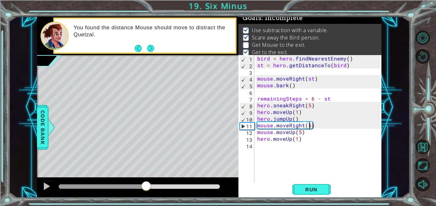
drag, startPoint x: 66, startPoint y: 187, endPoint x: 146, endPoint y: 194, distance: 80.7
click at [146, 194] on div at bounding box center [137, 188] width 201 height 20
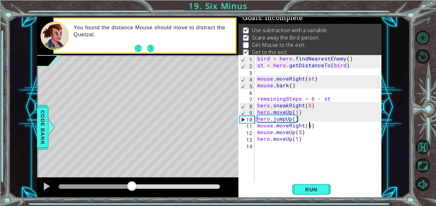
drag, startPoint x: 168, startPoint y: 189, endPoint x: 132, endPoint y: 191, distance: 36.8
click at [132, 191] on div at bounding box center [131, 186] width 11 height 11
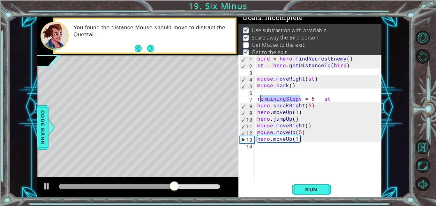
drag, startPoint x: 300, startPoint y: 100, endPoint x: 261, endPoint y: 99, distance: 38.3
click at [261, 99] on div "bird = hero . findNearestEnemy ( ) st = hero . getDistanceTo ( bird ) mouse . m…" at bounding box center [319, 125] width 127 height 141
type textarea "rs = 6 - st"
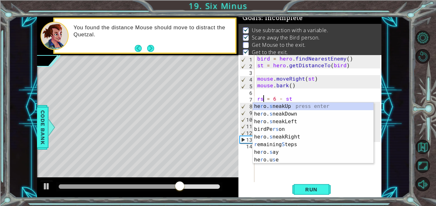
click at [275, 174] on div "bird = hero . findNearestEnemy ( ) st = hero . getDistanceTo ( bird ) mouse . m…" at bounding box center [319, 125] width 127 height 141
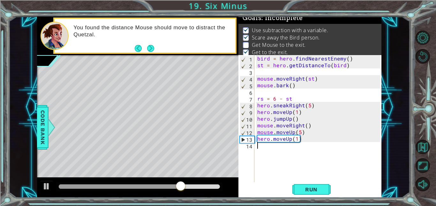
scroll to position [0, 0]
click at [306, 127] on div "bird = hero . findNearestEnemy ( ) st = hero . getDistanceTo ( bird ) mouse . m…" at bounding box center [319, 125] width 127 height 141
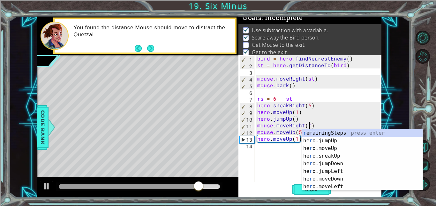
type textarea "mouse.moveRight(rs)"
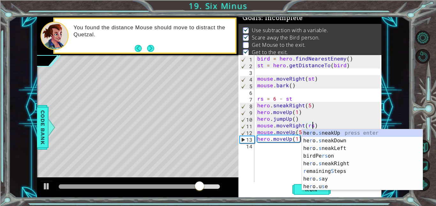
scroll to position [0, 3]
click at [285, 171] on div "bird = hero . findNearestEnemy ( ) st = hero . getDistanceTo ( bird ) mouse . m…" at bounding box center [319, 125] width 127 height 141
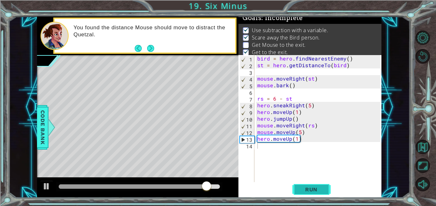
click at [300, 191] on span "Run" at bounding box center [311, 190] width 25 height 6
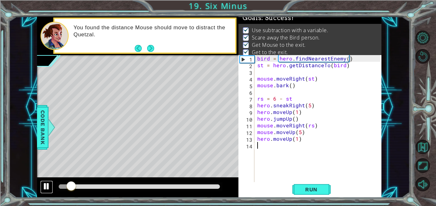
click at [45, 190] on div at bounding box center [46, 186] width 8 height 8
click at [316, 193] on button "Run" at bounding box center [311, 189] width 38 height 14
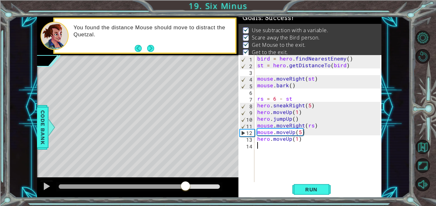
drag, startPoint x: 83, startPoint y: 187, endPoint x: 190, endPoint y: 195, distance: 107.5
click at [190, 195] on div at bounding box center [137, 188] width 201 height 20
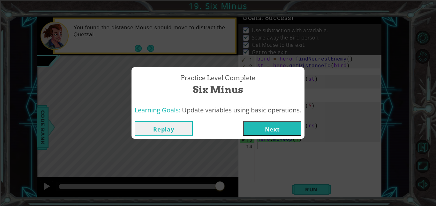
click at [269, 130] on button "Next" at bounding box center [272, 129] width 58 height 14
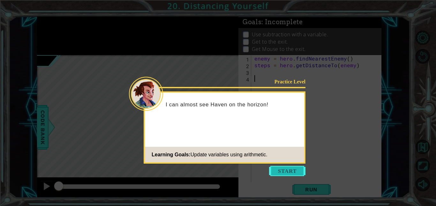
click at [275, 168] on button "Start" at bounding box center [287, 171] width 36 height 10
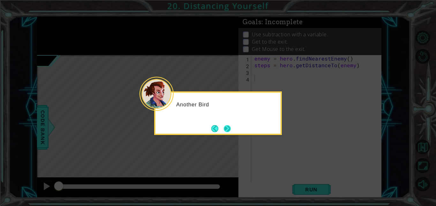
click at [230, 125] on button "Next" at bounding box center [227, 128] width 7 height 7
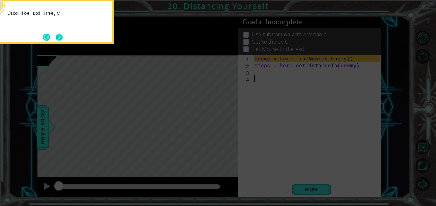
click at [55, 35] on button "Next" at bounding box center [59, 37] width 8 height 8
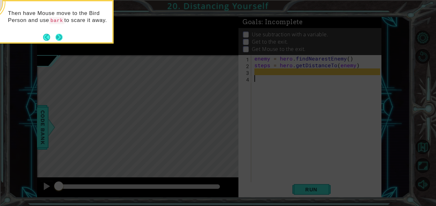
click at [60, 41] on button "Next" at bounding box center [58, 36] width 7 height 7
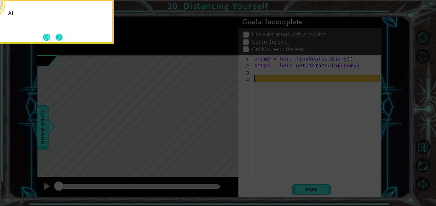
click at [58, 40] on button "Next" at bounding box center [59, 36] width 7 height 7
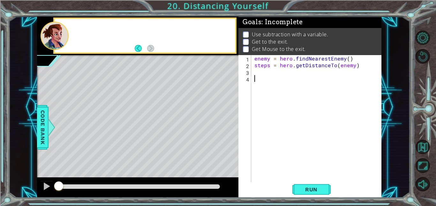
click at [58, 40] on div at bounding box center [55, 36] width 28 height 28
click at [259, 79] on div "enemy = hero . findNearestEnemy ( ) steps = hero . getDistanceTo ( enemy )" at bounding box center [318, 125] width 130 height 141
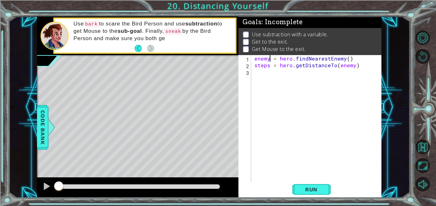
click at [271, 59] on div "enemy = hero . findNearestEnemy ( ) steps = hero . getDistanceTo ( enemy )" at bounding box center [318, 125] width 130 height 141
click at [267, 65] on div "bd = hero . findNearestEnemy ( ) steps = hero . getDistanceTo ( enemy )" at bounding box center [318, 125] width 130 height 141
drag, startPoint x: 269, startPoint y: 66, endPoint x: 257, endPoint y: 67, distance: 12.2
click at [257, 67] on div "bd = hero . findNearestEnemy ( ) steps = hero . getDistanceTo ( enemy )" at bounding box center [318, 125] width 130 height 141
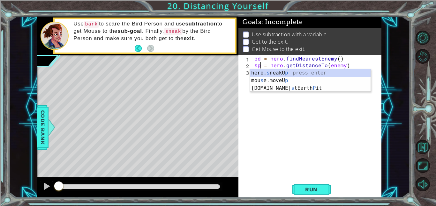
click at [336, 63] on div "bd = hero . findNearestEnemy ( ) sp = hero . getDistanceTo ( enemy )" at bounding box center [318, 125] width 130 height 141
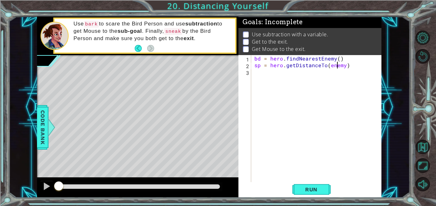
click at [335, 65] on div "bd = hero . findNearestEnemy ( ) sp = hero . getDistanceTo ( enemy )" at bounding box center [318, 125] width 130 height 141
type textarea "sp = hero.getDistanceTo(bd)"
click at [329, 72] on div "bd = hero . findNearestEnemy ( ) sp = hero . getDistanceTo ( bd )" at bounding box center [318, 125] width 130 height 141
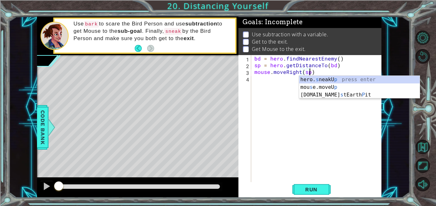
scroll to position [0, 3]
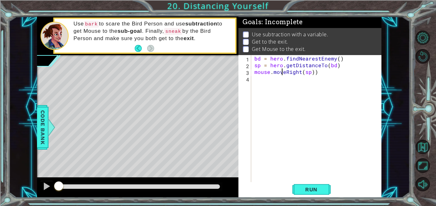
click at [283, 72] on div "bd = hero . findNearestEnemy ( ) sp = hero . getDistanceTo ( bd ) mouse . moveR…" at bounding box center [318, 125] width 130 height 141
click at [335, 75] on div "bd = hero . findNearestEnemy ( ) sp = hero . getDistanceTo ( bd ) mouse . moveR…" at bounding box center [318, 125] width 130 height 141
type textarea "mouse.moveRight(sp)"
click at [299, 83] on div "bd = hero . findNearestEnemy ( ) sp = hero . getDistanceTo ( bd ) mouse . moveR…" at bounding box center [318, 125] width 130 height 141
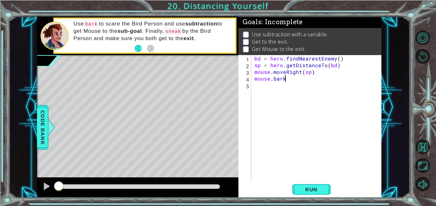
type textarea "mouse.bark()"
type textarea "hero.moveRight(5)"
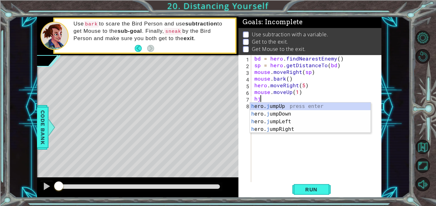
scroll to position [0, 3]
type textarea "mouse.moveUp(1)hju"
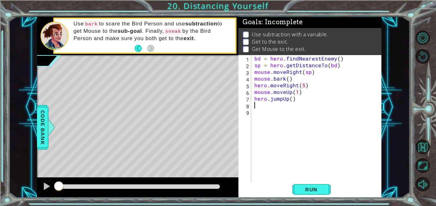
scroll to position [0, 0]
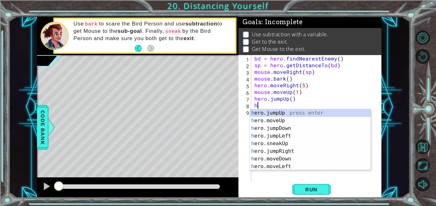
type textarea "hjr"
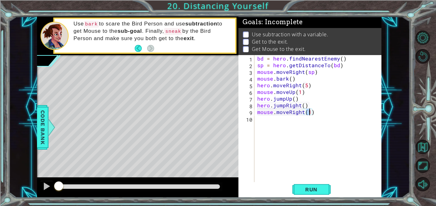
type textarea "mouse.moveRight(2)"
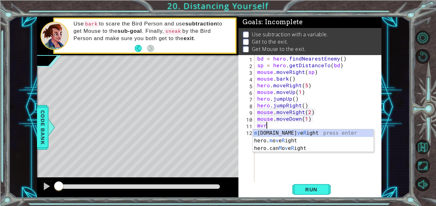
scroll to position [0, 3]
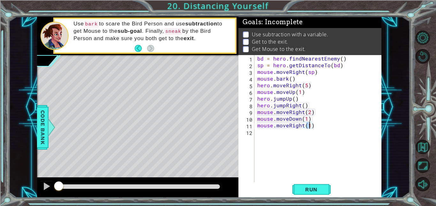
type textarea "mouse.moveRight(2)"
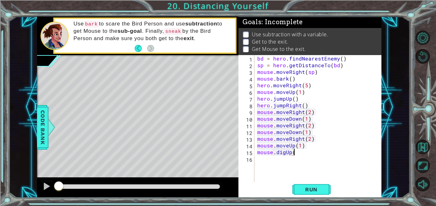
scroll to position [0, 2]
click at [302, 191] on span "Run" at bounding box center [311, 190] width 25 height 6
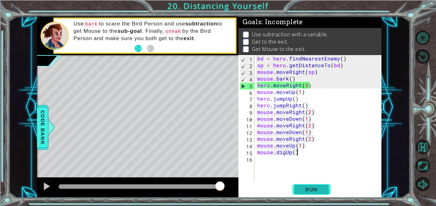
click at [309, 185] on button "Run" at bounding box center [311, 189] width 38 height 14
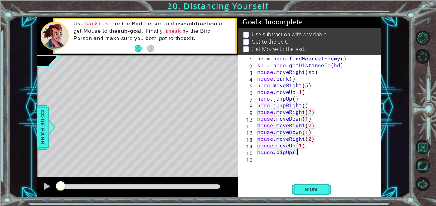
drag, startPoint x: 83, startPoint y: 186, endPoint x: 48, endPoint y: 198, distance: 36.8
click at [48, 198] on div at bounding box center [137, 188] width 201 height 20
click at [48, 187] on div at bounding box center [46, 186] width 8 height 8
click at [285, 85] on div "bd = hero . findNearestEnemy ( ) sp = hero . getDistanceTo ( bd ) mouse . moveR…" at bounding box center [319, 125] width 127 height 141
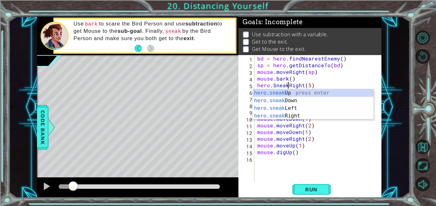
click at [278, 85] on div "bd = hero . findNearestEnemy ( ) sp = hero . getDistanceTo ( bd ) mouse . moveR…" at bounding box center [319, 125] width 127 height 141
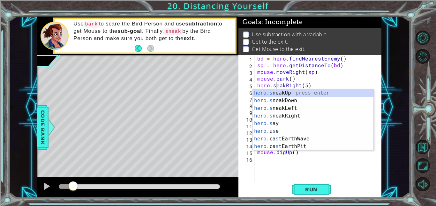
type textarea "hero.sneakRight(5)"
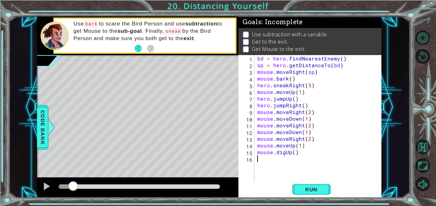
click at [285, 172] on div "bd = hero . findNearestEnemy ( ) sp = hero . getDistanceTo ( bd ) mouse . moveR…" at bounding box center [319, 125] width 127 height 141
click at [300, 189] on span "Run" at bounding box center [311, 190] width 25 height 6
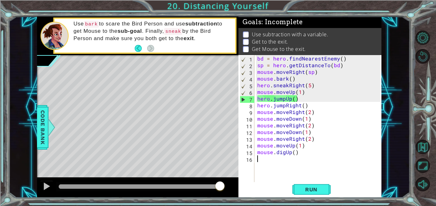
drag, startPoint x: 66, startPoint y: 185, endPoint x: 248, endPoint y: 204, distance: 182.9
click at [248, 204] on div "1 ההההההההההההההההההההההההההההההההההההההההההההההההההההההההההההההההההההההההההההה…" at bounding box center [218, 103] width 436 height 206
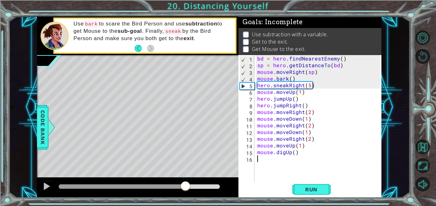
drag, startPoint x: 124, startPoint y: 183, endPoint x: 186, endPoint y: 183, distance: 62.2
click at [186, 183] on div at bounding box center [185, 186] width 11 height 11
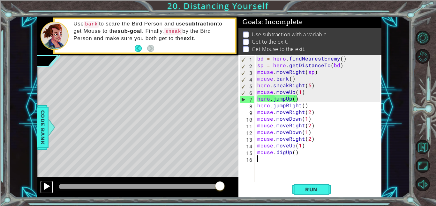
click at [46, 183] on div at bounding box center [46, 186] width 8 height 8
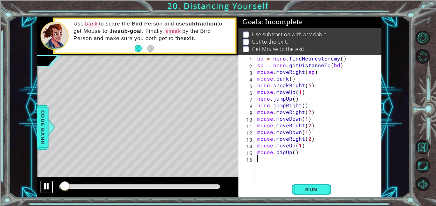
click at [45, 187] on div at bounding box center [46, 186] width 8 height 8
click at [271, 93] on div "bd = hero . findNearestEnemy ( ) sp = hero . getDistanceTo ( bd ) mouse . moveR…" at bounding box center [319, 125] width 127 height 141
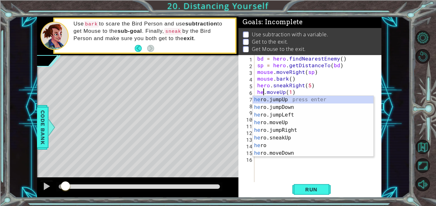
type textarea "hero.moveUp(1)"
click at [279, 164] on div "bd = hero . findNearestEnemy ( ) sp = hero . getDistanceTo ( bd ) mouse . moveR…" at bounding box center [319, 125] width 127 height 141
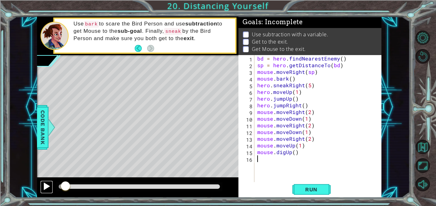
click at [43, 187] on div at bounding box center [46, 186] width 8 height 8
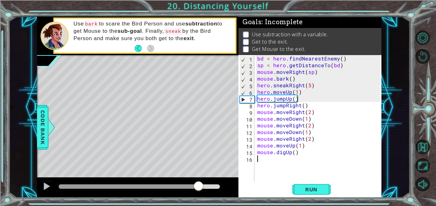
drag, startPoint x: 70, startPoint y: 187, endPoint x: 198, endPoint y: 187, distance: 128.2
click at [198, 187] on div at bounding box center [198, 186] width 11 height 11
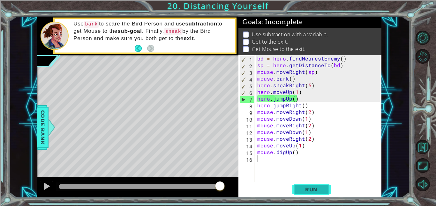
click at [297, 190] on button "Run" at bounding box center [311, 189] width 38 height 14
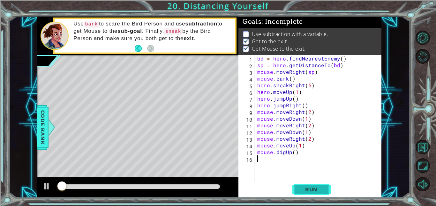
scroll to position [1, 0]
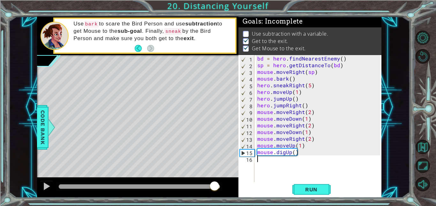
drag, startPoint x: 153, startPoint y: 191, endPoint x: 223, endPoint y: 195, distance: 69.7
click at [223, 195] on div at bounding box center [137, 188] width 201 height 20
drag, startPoint x: 64, startPoint y: 183, endPoint x: 205, endPoint y: 191, distance: 141.5
click at [205, 191] on div at bounding box center [204, 186] width 11 height 11
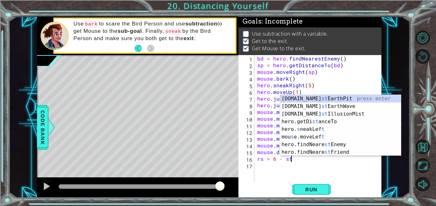
scroll to position [0, 2]
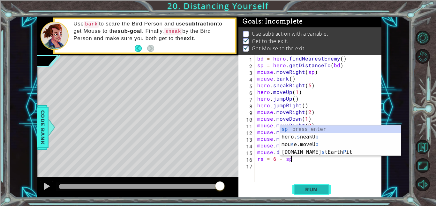
click at [305, 196] on button "Run" at bounding box center [311, 189] width 38 height 14
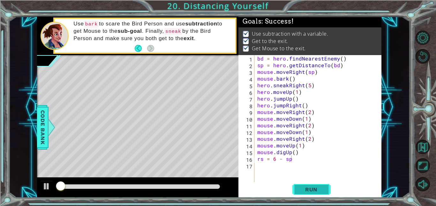
click at [305, 196] on button "Run" at bounding box center [311, 189] width 38 height 14
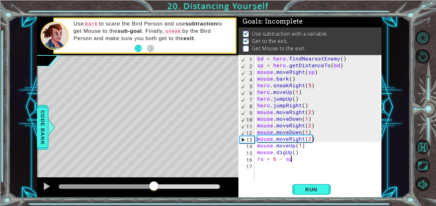
drag, startPoint x: 60, startPoint y: 188, endPoint x: 144, endPoint y: 194, distance: 84.4
click at [144, 194] on div at bounding box center [137, 188] width 201 height 20
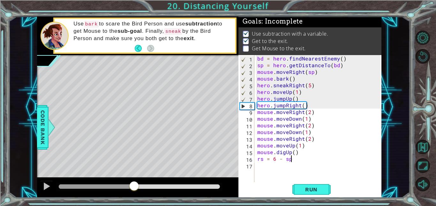
drag, startPoint x: 176, startPoint y: 187, endPoint x: 136, endPoint y: 192, distance: 40.8
click at [136, 192] on div at bounding box center [133, 186] width 11 height 11
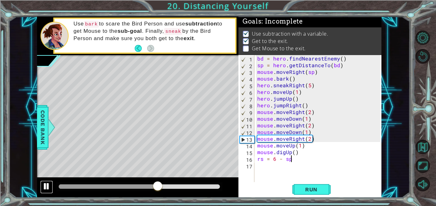
click at [48, 187] on div at bounding box center [46, 186] width 8 height 8
click at [309, 114] on div "bd = hero . findNearestEnemy ( ) sp = hero . getDistanceTo ( bd ) mouse . moveR…" at bounding box center [319, 125] width 127 height 141
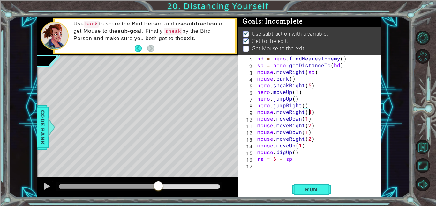
scroll to position [0, 3]
click at [306, 187] on span "Run" at bounding box center [311, 190] width 25 height 6
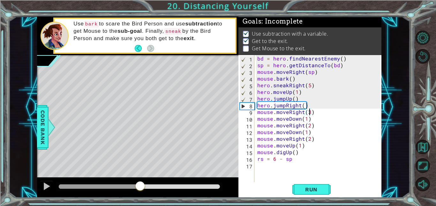
drag, startPoint x: 66, startPoint y: 186, endPoint x: 141, endPoint y: 189, distance: 75.3
click at [141, 189] on div at bounding box center [139, 186] width 11 height 11
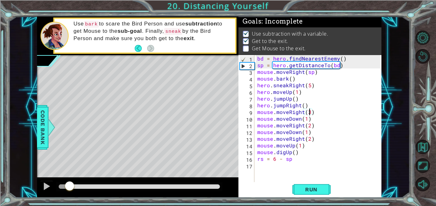
drag, startPoint x: 141, startPoint y: 189, endPoint x: 65, endPoint y: 187, distance: 75.6
click at [65, 187] on div at bounding box center [69, 186] width 11 height 11
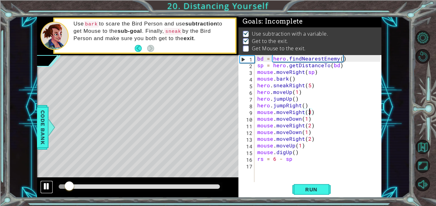
click at [48, 187] on div at bounding box center [46, 186] width 8 height 8
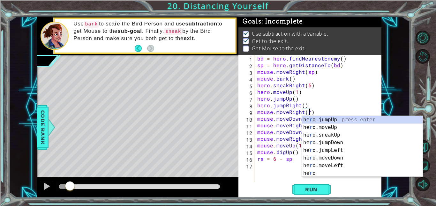
scroll to position [0, 3]
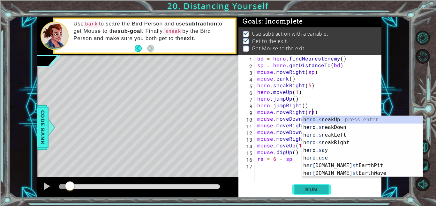
type textarea "mouse.moveRight(rs)"
click at [319, 192] on span "Run" at bounding box center [311, 190] width 25 height 6
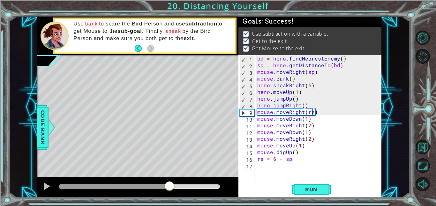
drag, startPoint x: 61, startPoint y: 189, endPoint x: 170, endPoint y: 199, distance: 109.5
click at [170, 199] on div "1 ההההההההההההההההההההההההההההההההההההההההההההההההההההההההההההההההההההההההההההה…" at bounding box center [218, 103] width 436 height 206
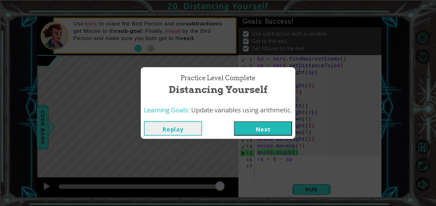
click at [255, 127] on button "Next" at bounding box center [263, 129] width 58 height 14
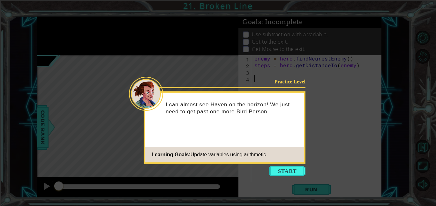
click at [286, 162] on footer "Learning Goals: Update variables using arithmetic." at bounding box center [224, 155] width 159 height 16
click at [285, 171] on button "Start" at bounding box center [287, 171] width 36 height 10
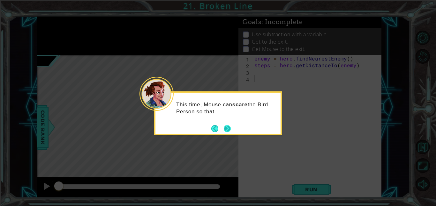
click at [229, 129] on button "Next" at bounding box center [227, 129] width 8 height 8
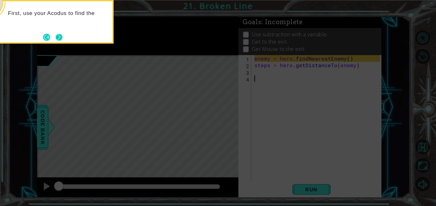
click at [63, 40] on button "Next" at bounding box center [58, 36] width 7 height 7
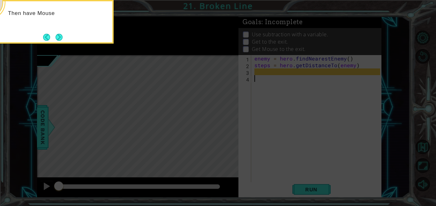
click at [63, 40] on button "Next" at bounding box center [59, 36] width 7 height 7
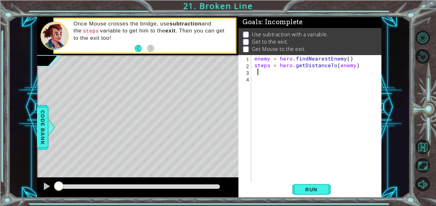
click at [63, 39] on div at bounding box center [55, 36] width 28 height 28
click at [256, 70] on div "enemy = hero . findNearestEnemy ( ) steps = hero . getDistanceTo ( enemy )" at bounding box center [318, 125] width 130 height 141
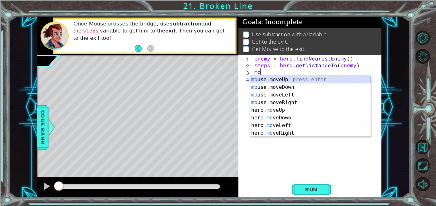
click at [272, 81] on div "mo use.moveUp press enter mo use.moveDown press enter mo use.moveLeft press ent…" at bounding box center [310, 114] width 121 height 77
type textarea "mouse.moveUp(1)"
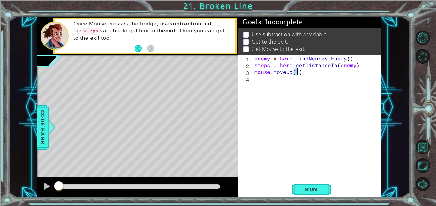
click at [272, 81] on div "enemy = hero . findNearestEnemy ( ) steps = hero . getDistanceTo ( enemy ) mous…" at bounding box center [318, 125] width 130 height 141
click at [298, 71] on div "enemy = hero . findNearestEnemy ( ) steps = hero . getDistanceTo ( enemy ) mous…" at bounding box center [318, 125] width 130 height 141
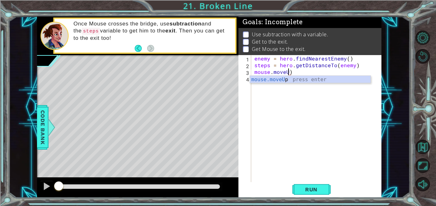
scroll to position [0, 2]
type textarea "mouse.moveU)"
